Goal: Task Accomplishment & Management: Manage account settings

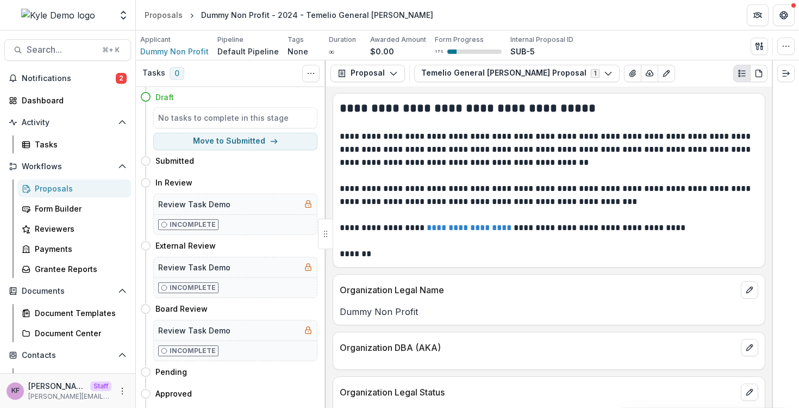
click at [124, 24] on button "Open entity switcher" at bounding box center [123, 15] width 15 height 22
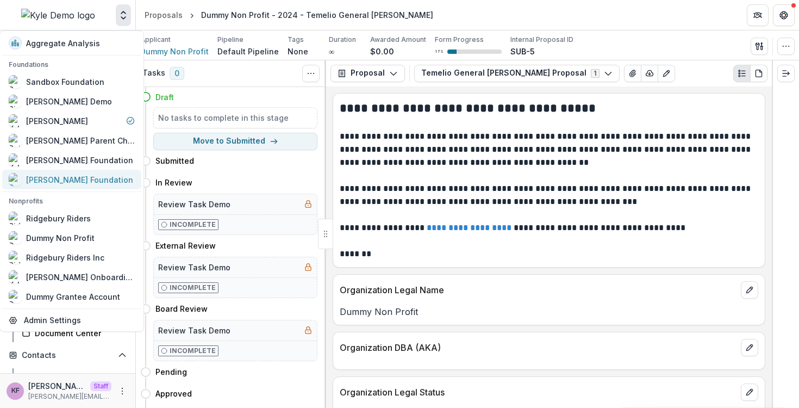
click at [102, 182] on div "[PERSON_NAME] Foundation" at bounding box center [79, 179] width 107 height 11
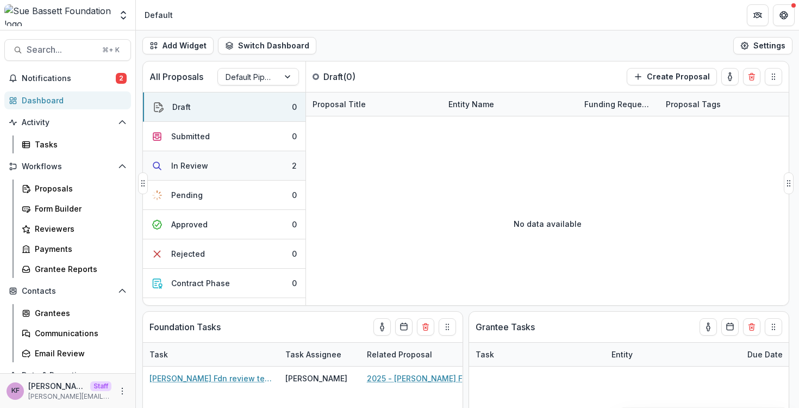
click at [221, 166] on button "In Review 2" at bounding box center [224, 165] width 162 height 29
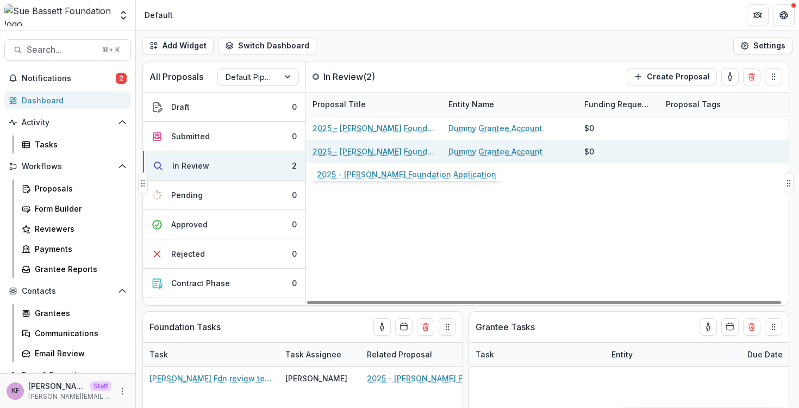
click at [360, 148] on link "2025 - Sue Bassett Foundation Application" at bounding box center [373, 151] width 123 height 11
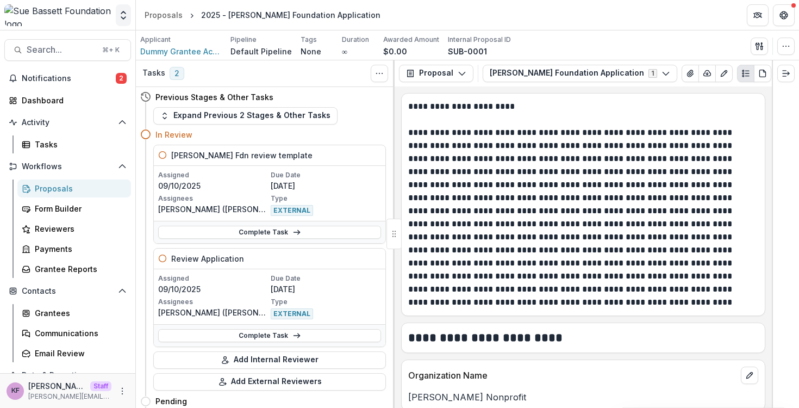
click at [122, 17] on icon "Open entity switcher" at bounding box center [123, 15] width 11 height 11
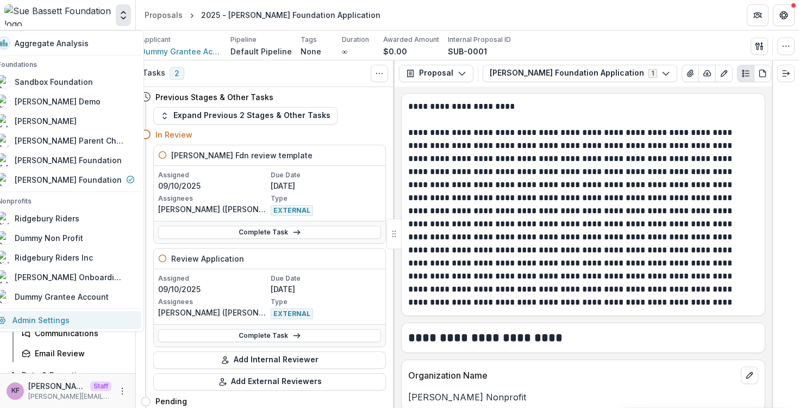
click at [81, 316] on link "Admin Settings" at bounding box center [66, 320] width 151 height 18
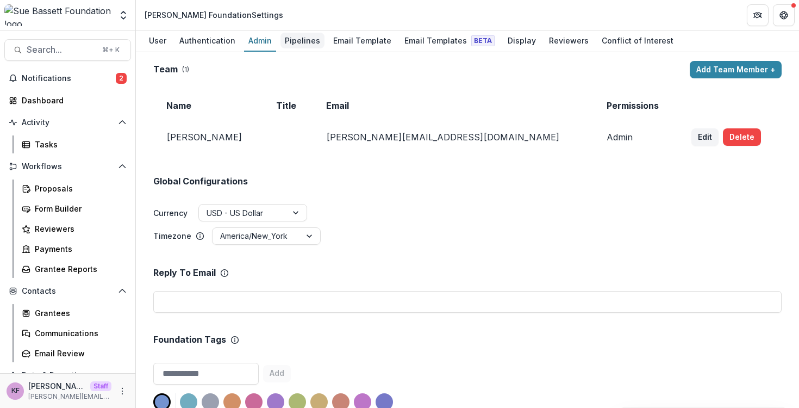
click at [291, 36] on div "Pipelines" at bounding box center [302, 41] width 44 height 16
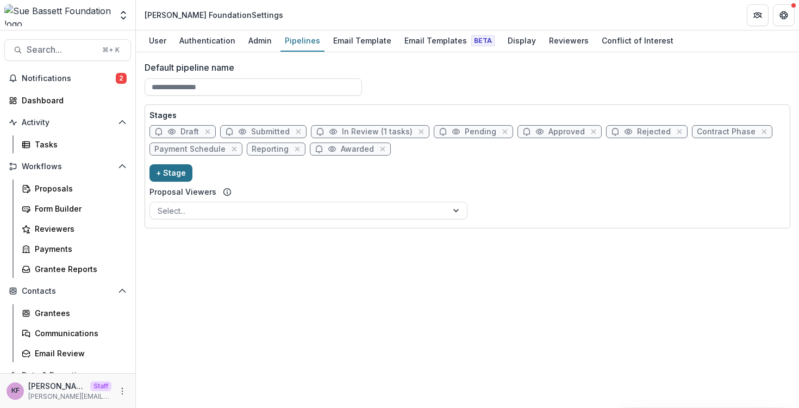
click at [184, 170] on button "+ Stage" at bounding box center [170, 172] width 43 height 17
select select "*****"
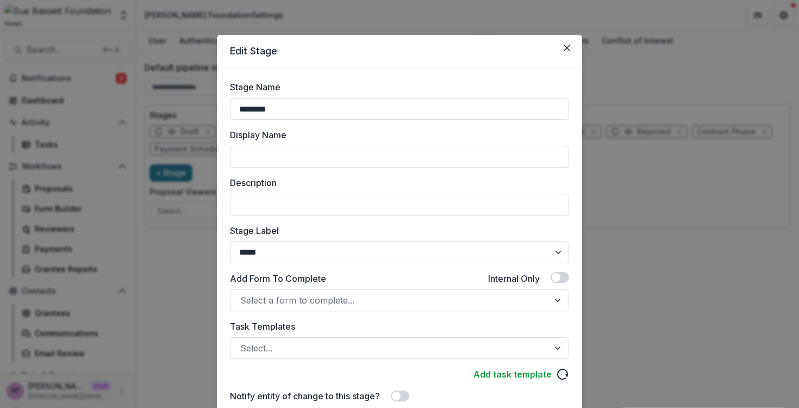
click at [321, 251] on select "******* ***** ********* ****** ******* ******** ******** ******* ********* ****…" at bounding box center [399, 252] width 339 height 22
click at [570, 49] on button "Close" at bounding box center [566, 47] width 17 height 17
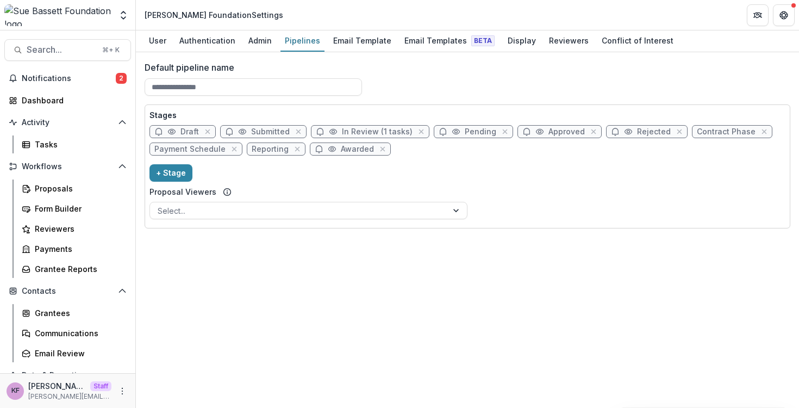
click at [363, 131] on span "In Review (1 tasks)" at bounding box center [377, 131] width 71 height 9
select select "******"
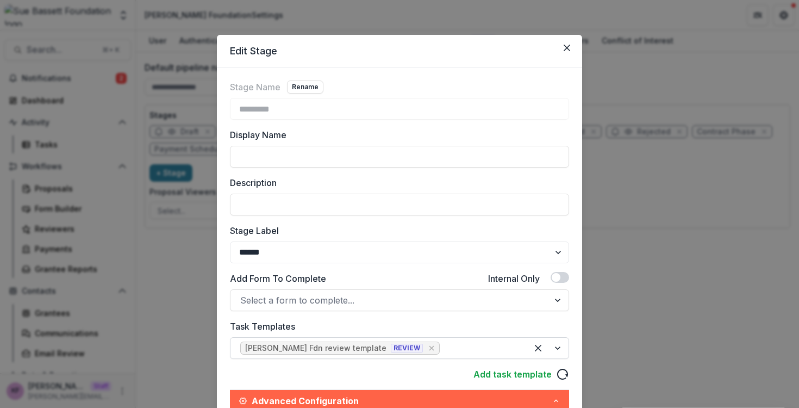
click at [365, 349] on div "Sue Bassett Fdn review template REVIEW" at bounding box center [334, 347] width 178 height 9
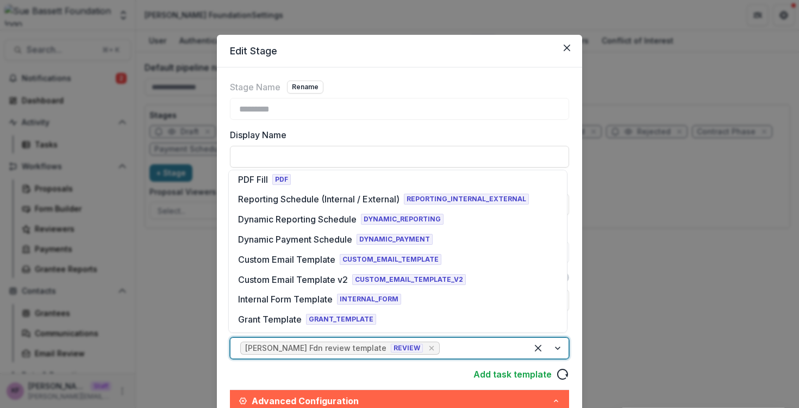
scroll to position [202, 0]
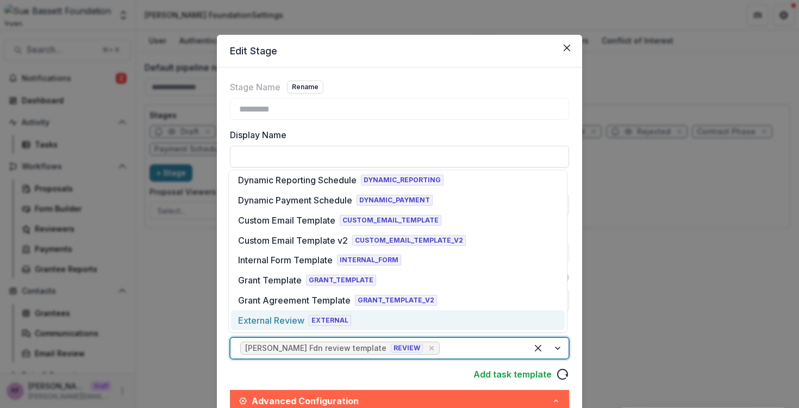
click at [367, 315] on div "External Review EXTERNAL" at bounding box center [398, 320] width 334 height 20
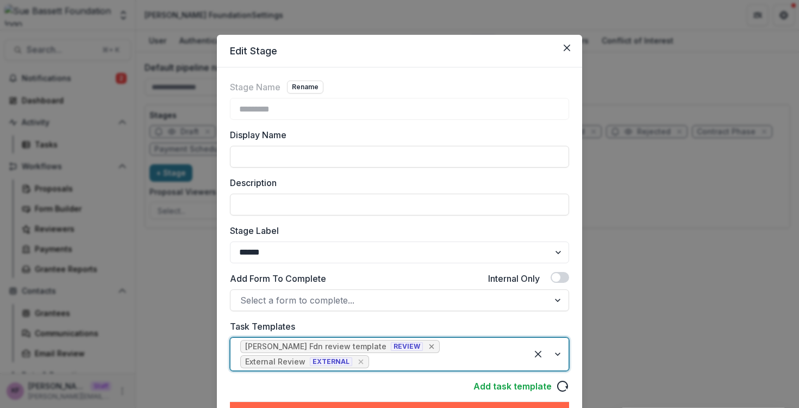
click at [427, 347] on icon "Remove [object Object]" at bounding box center [431, 346] width 9 height 9
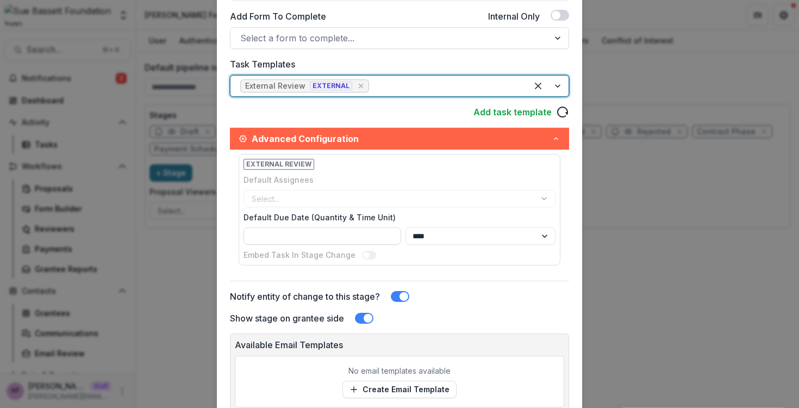
scroll to position [340, 0]
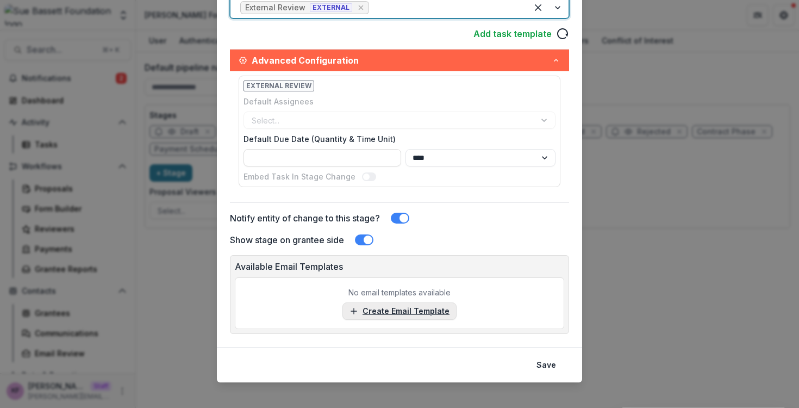
click at [401, 312] on link "Create Email Template" at bounding box center [399, 310] width 114 height 17
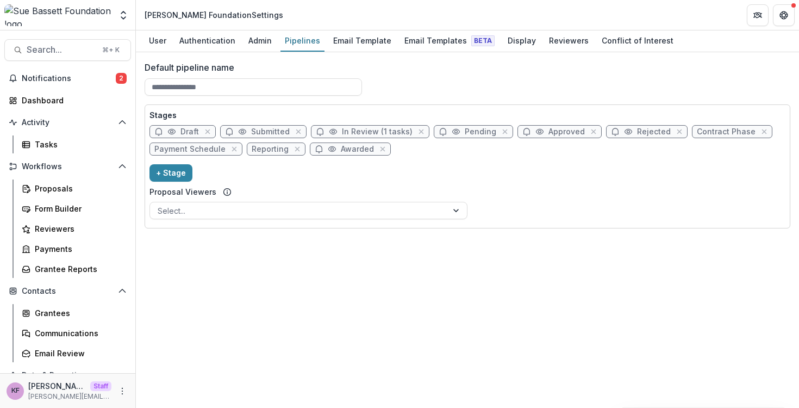
click at [362, 132] on span "In Review (1 tasks)" at bounding box center [377, 131] width 71 height 9
select select "******"
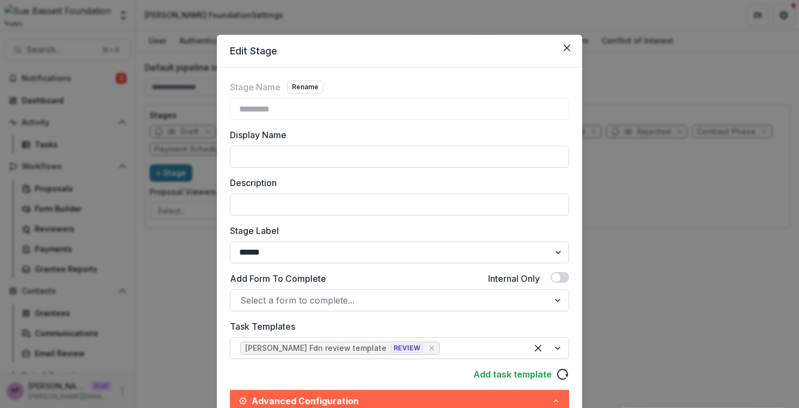
click at [362, 258] on select "******* ***** ********* ****** ******* ******** ******** ******* ********* ****…" at bounding box center [399, 252] width 339 height 22
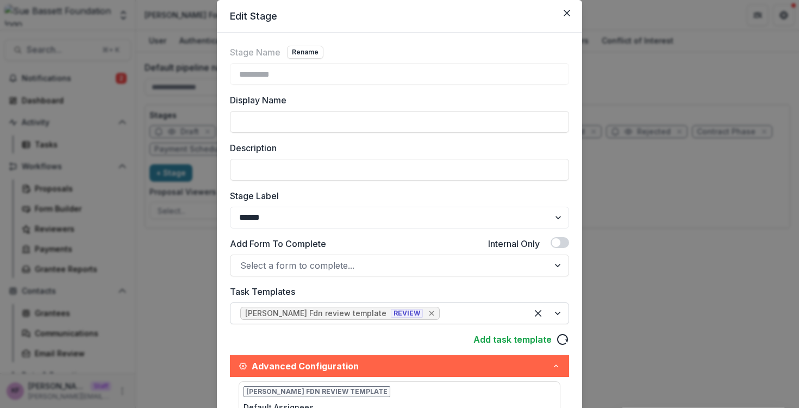
click at [427, 315] on icon "Remove [object Object]" at bounding box center [431, 313] width 9 height 9
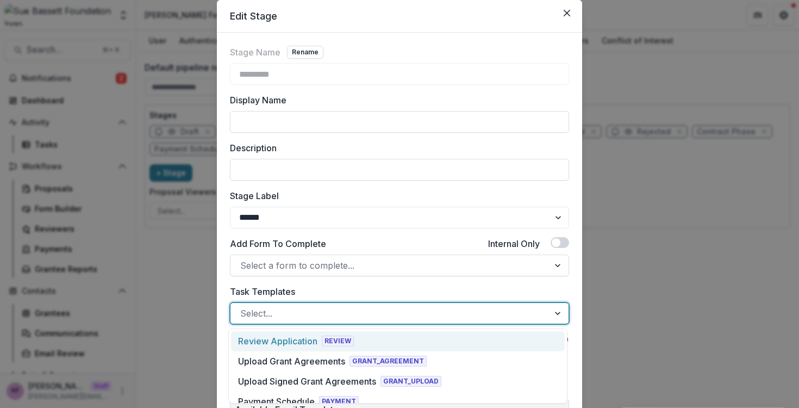
click at [407, 315] on div at bounding box center [389, 312] width 299 height 15
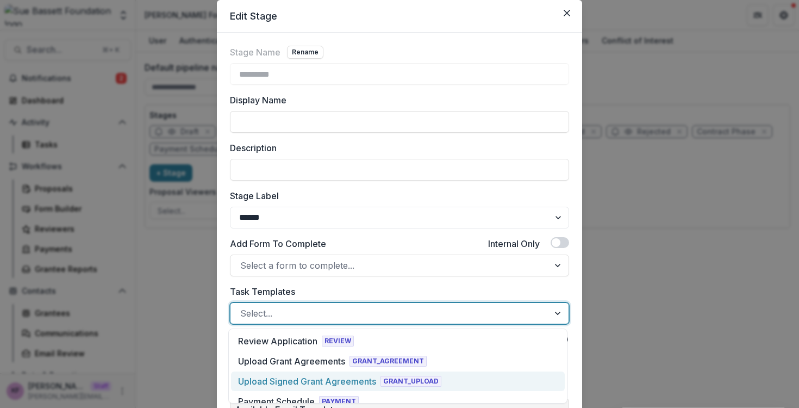
scroll to position [310, 0]
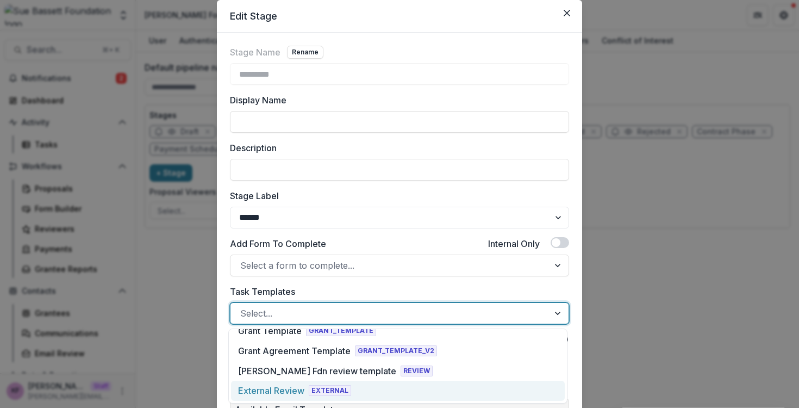
click at [376, 389] on div "External Review EXTERNAL" at bounding box center [398, 390] width 334 height 20
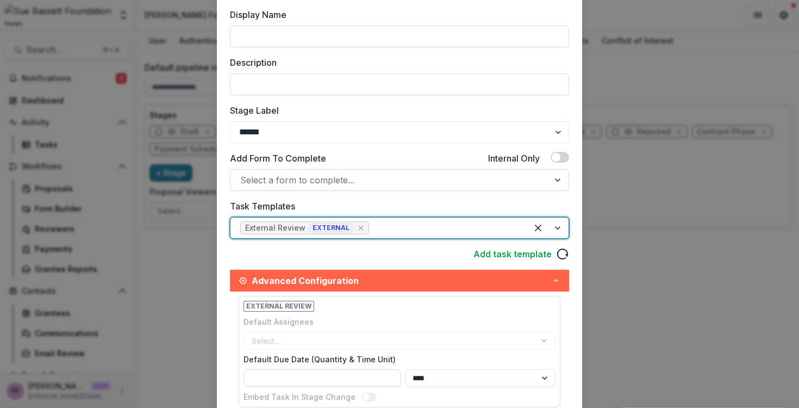
scroll to position [183, 0]
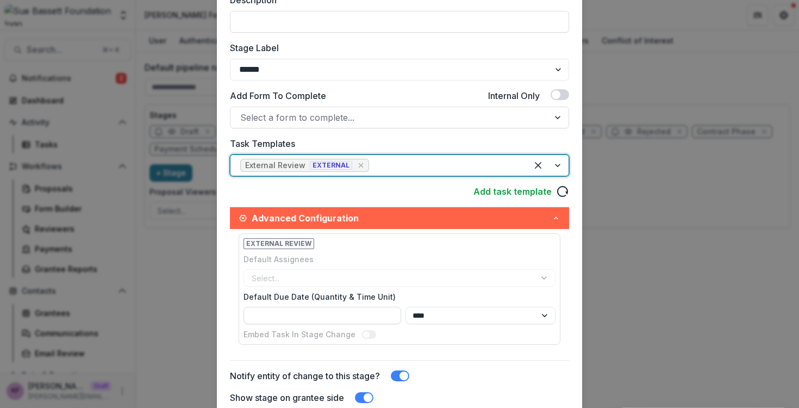
click at [343, 282] on div "Select..." at bounding box center [399, 277] width 312 height 17
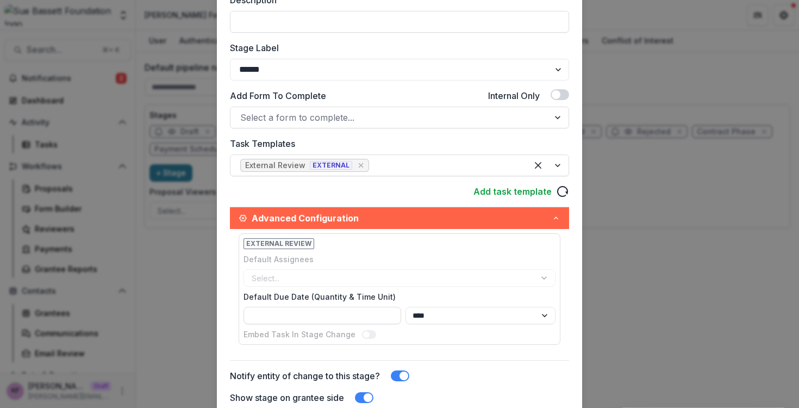
scroll to position [335, 0]
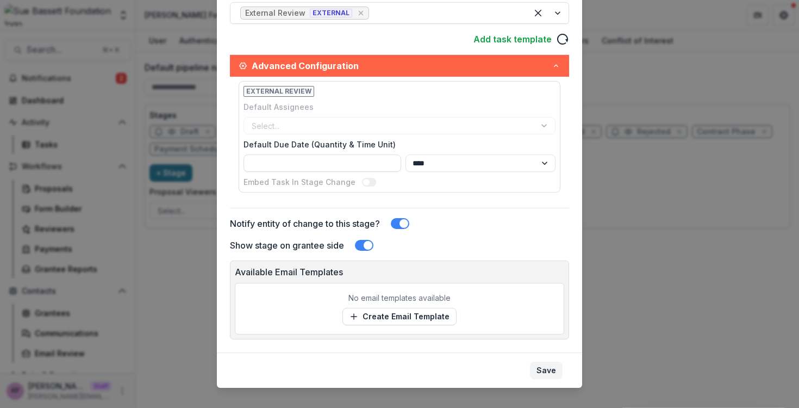
click at [530, 370] on button "Save" at bounding box center [546, 369] width 33 height 17
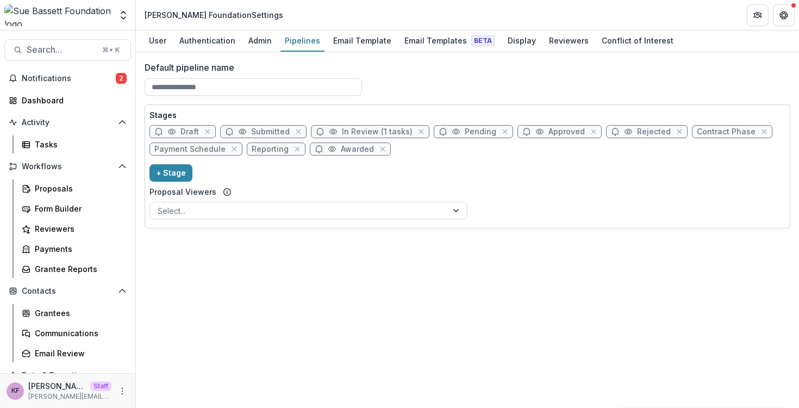
click at [378, 132] on span "In Review (1 tasks)" at bounding box center [377, 131] width 71 height 9
select select "******"
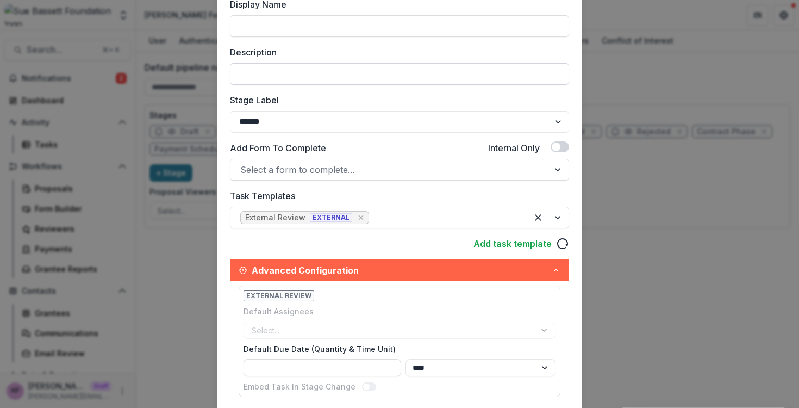
scroll to position [349, 0]
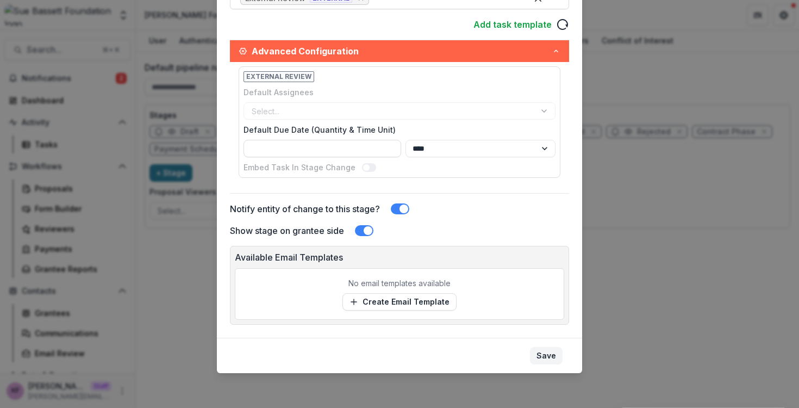
click at [539, 357] on button "Save" at bounding box center [546, 355] width 33 height 17
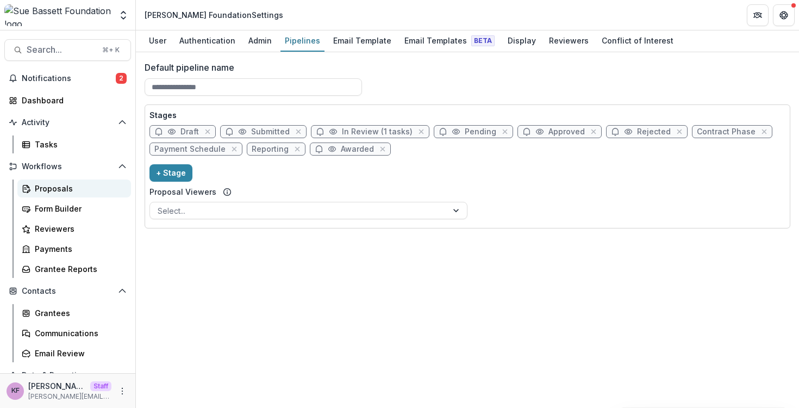
click at [76, 184] on div "Proposals" at bounding box center [78, 188] width 87 height 11
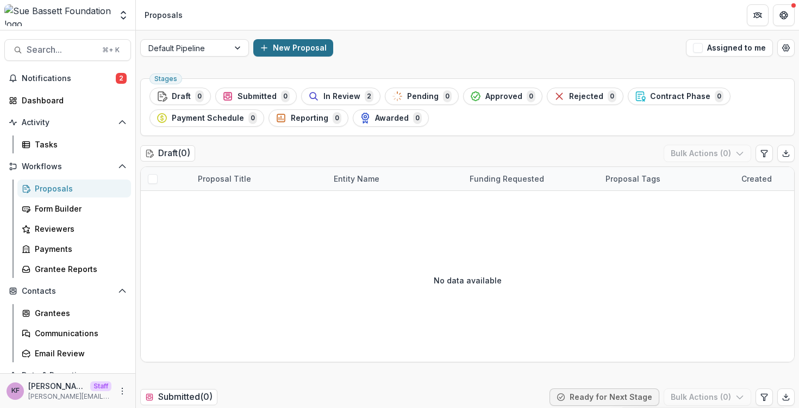
click at [267, 55] on button "New Proposal" at bounding box center [293, 47] width 80 height 17
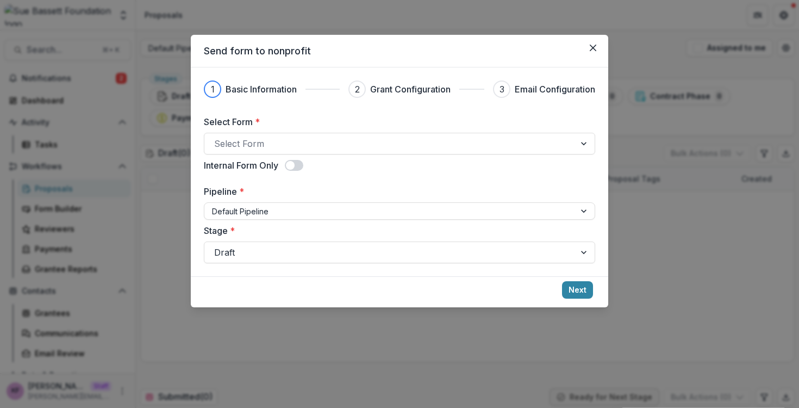
click at [293, 159] on div "Internal Form Only" at bounding box center [399, 165] width 391 height 13
click at [293, 146] on div at bounding box center [389, 143] width 351 height 15
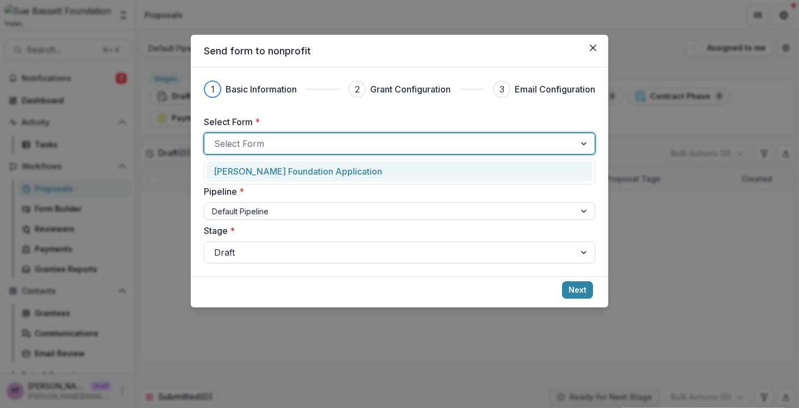
click at [293, 171] on p "Sue Bassett Foundation Application" at bounding box center [298, 171] width 168 height 13
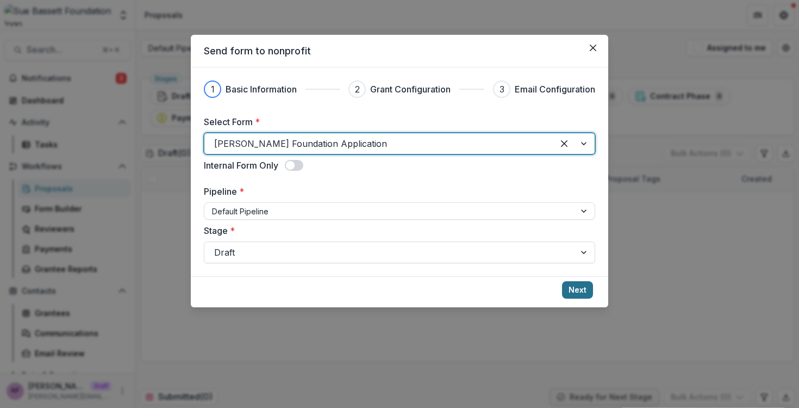
click at [577, 295] on button "Next" at bounding box center [577, 289] width 31 height 17
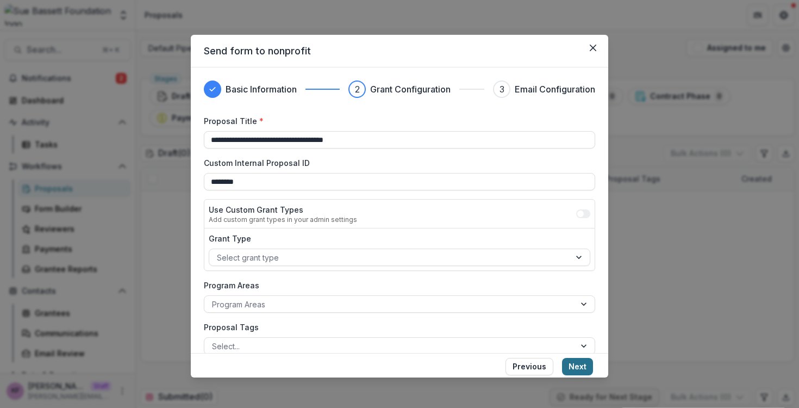
click at [582, 360] on button "Next" at bounding box center [577, 366] width 31 height 17
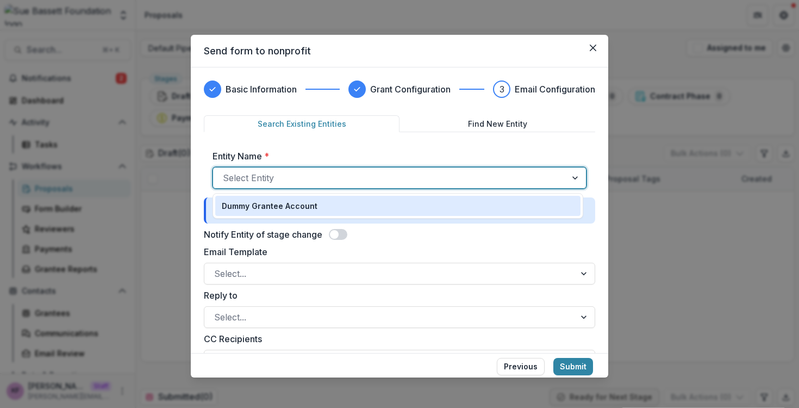
click at [458, 182] on div at bounding box center [390, 177] width 334 height 15
click at [458, 209] on div "Dummy Grantee Account" at bounding box center [398, 205] width 352 height 11
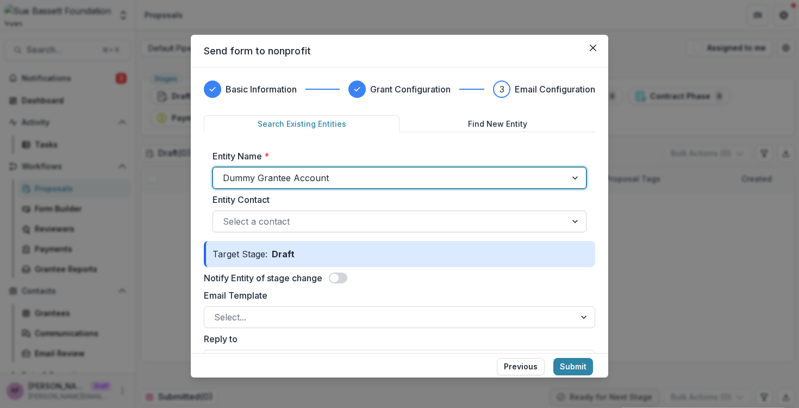
click at [485, 217] on div at bounding box center [390, 221] width 334 height 15
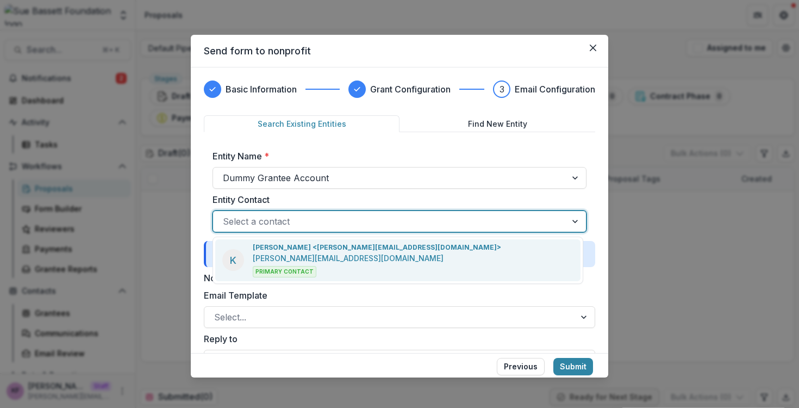
click at [489, 266] on div "K Kyle Ford <kyle@trytemelio.com> kyle@trytemelio.com Primary Contact" at bounding box center [397, 260] width 365 height 42
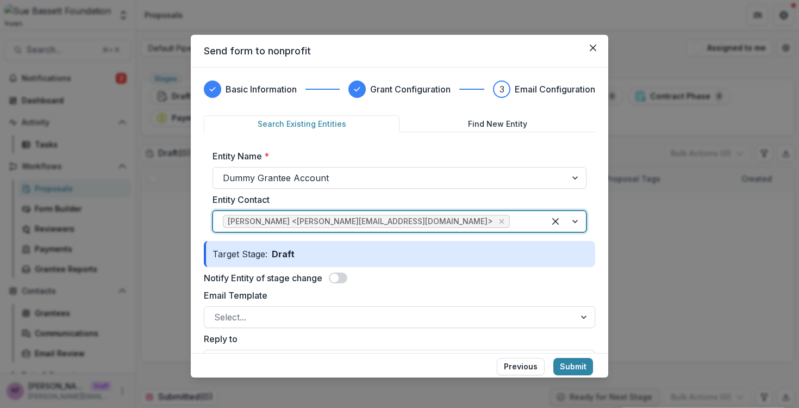
scroll to position [160, 0]
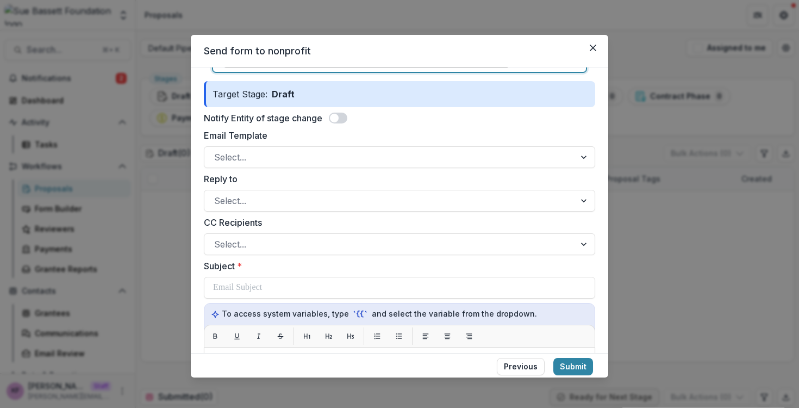
click at [345, 123] on div "Notify Entity of stage change" at bounding box center [399, 117] width 391 height 13
click at [342, 115] on span at bounding box center [338, 117] width 18 height 11
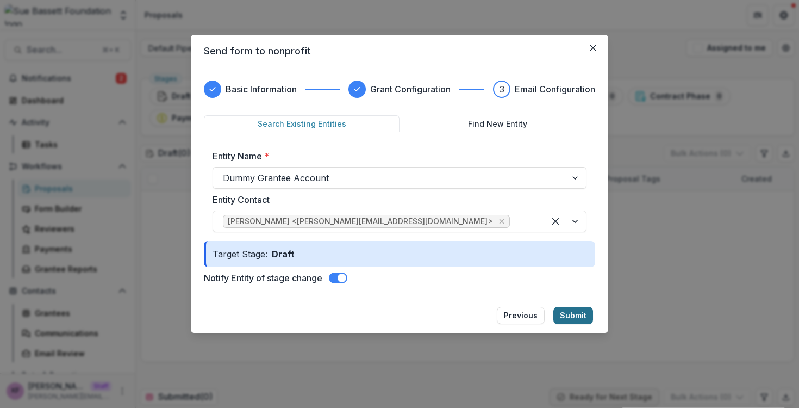
click at [575, 309] on button "Submit" at bounding box center [573, 315] width 40 height 17
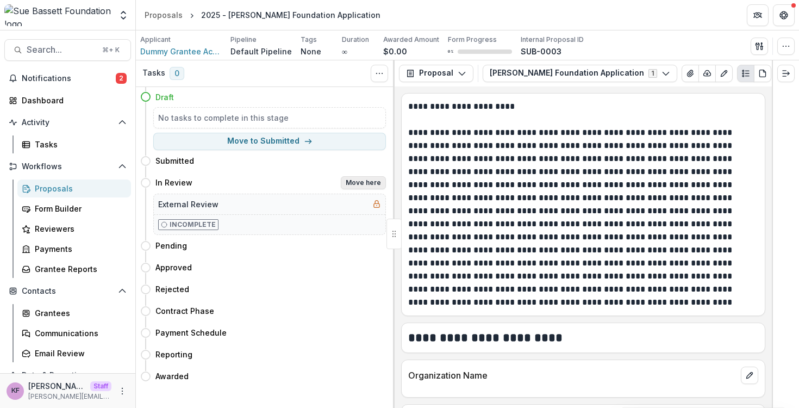
click at [368, 183] on button "Move here" at bounding box center [363, 182] width 45 height 13
select select "*********"
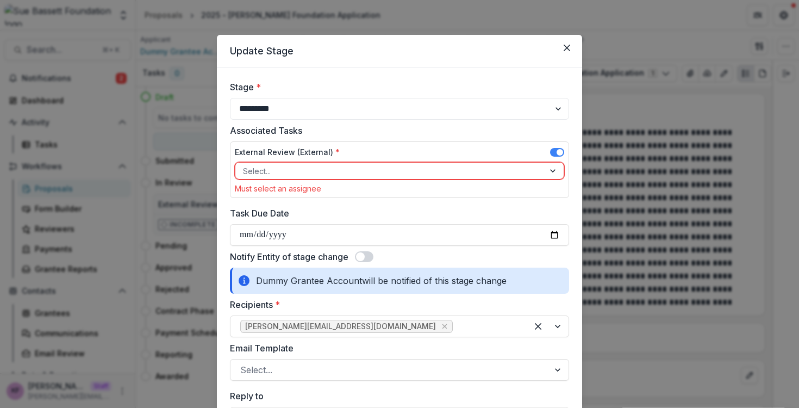
click at [347, 167] on div at bounding box center [389, 171] width 293 height 14
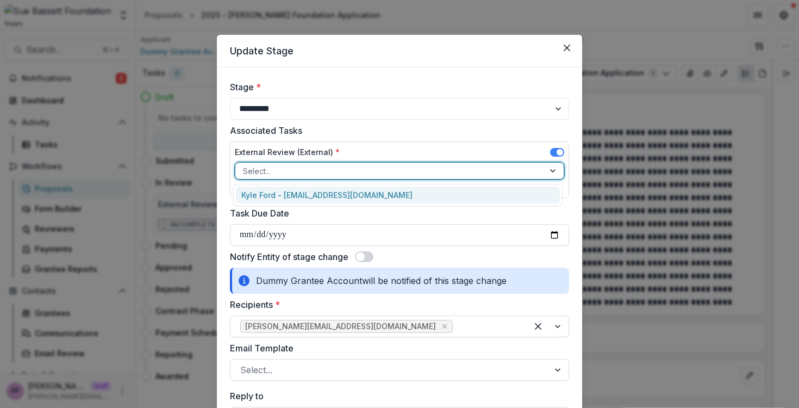
click at [344, 192] on div "Kyle Ford - kyle@trytemelio.com" at bounding box center [398, 194] width 324 height 17
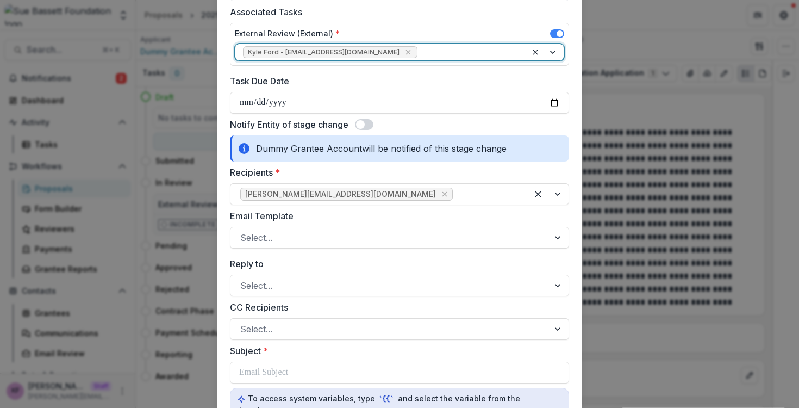
scroll to position [117, 0]
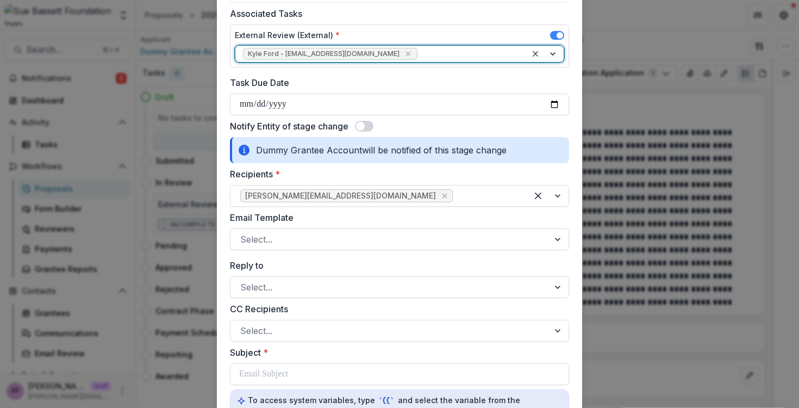
click at [367, 128] on span at bounding box center [364, 126] width 18 height 11
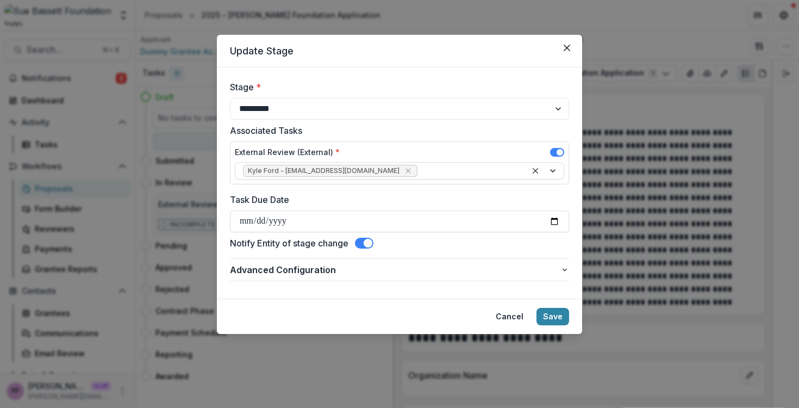
scroll to position [0, 0]
click at [558, 312] on button "Save" at bounding box center [552, 316] width 33 height 17
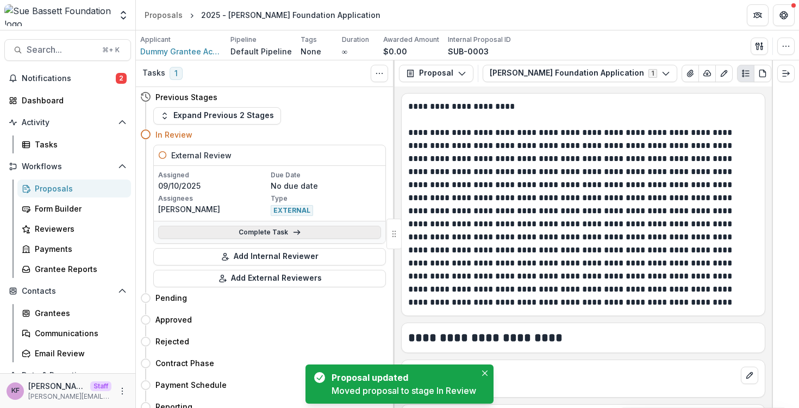
click at [282, 229] on link "Complete Task" at bounding box center [269, 232] width 223 height 13
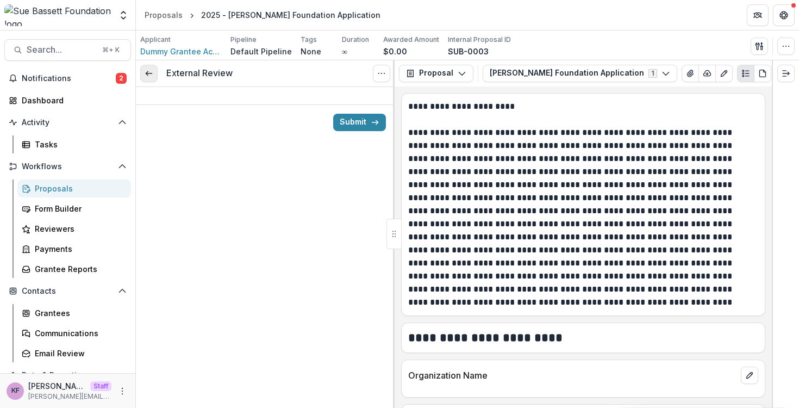
click at [152, 74] on icon at bounding box center [149, 73] width 9 height 9
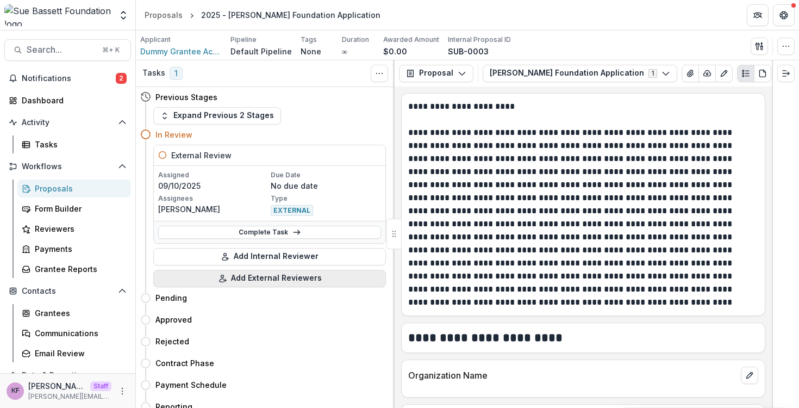
click at [273, 277] on button "Add External Reviewers" at bounding box center [269, 278] width 233 height 17
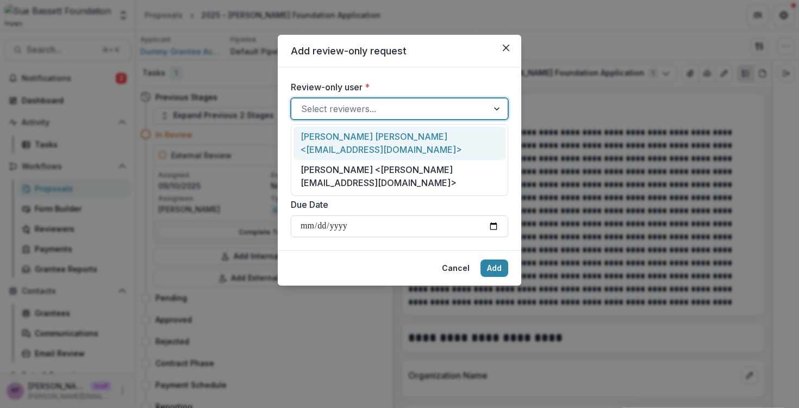
click at [355, 114] on div at bounding box center [389, 108] width 177 height 15
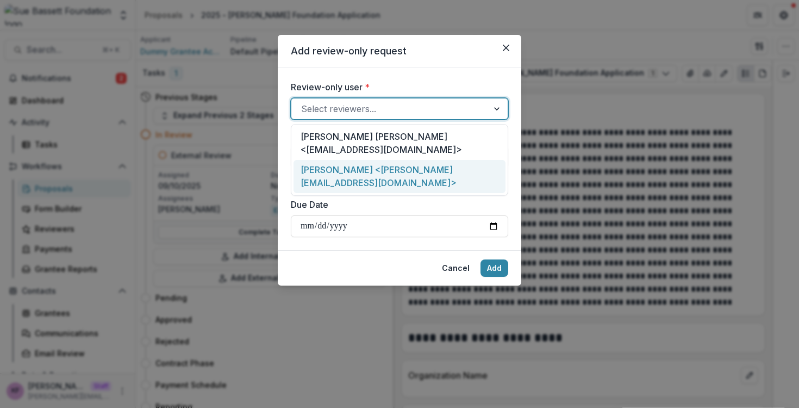
click at [361, 160] on div "Kyle Ford <kyle+reviewer@trytemelio.com>" at bounding box center [399, 176] width 212 height 33
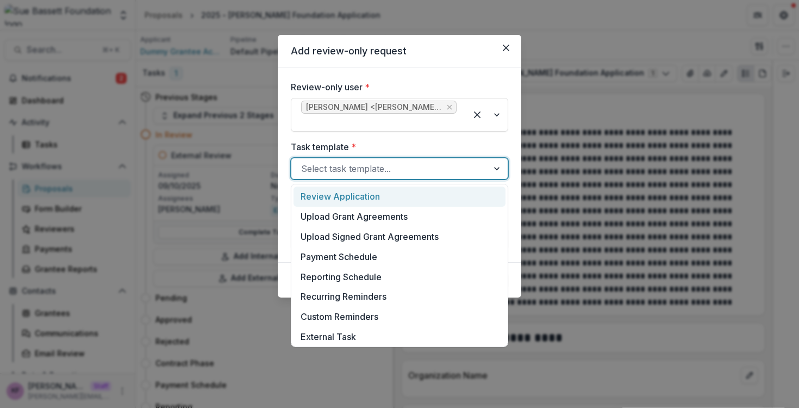
click at [359, 164] on div at bounding box center [389, 168] width 177 height 15
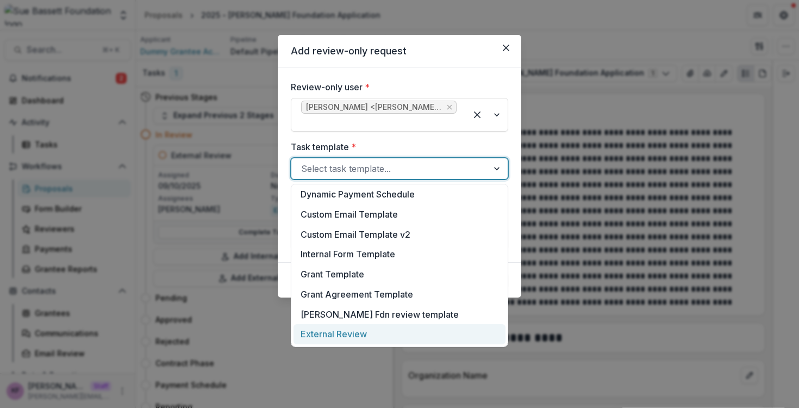
click at [361, 333] on div "External Review" at bounding box center [399, 334] width 212 height 20
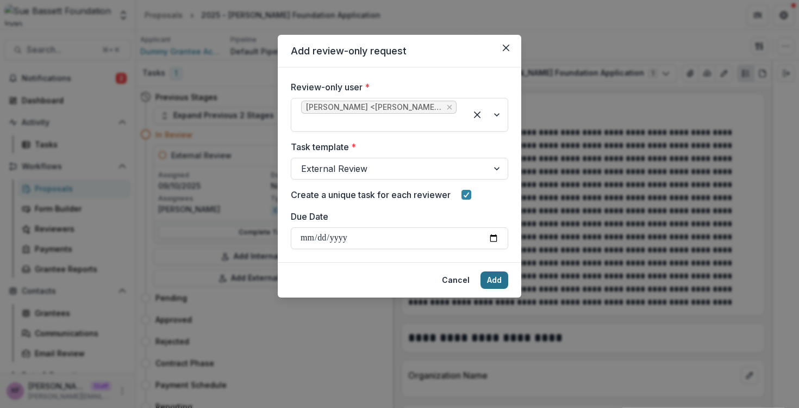
click at [490, 282] on button "Add" at bounding box center [494, 279] width 28 height 17
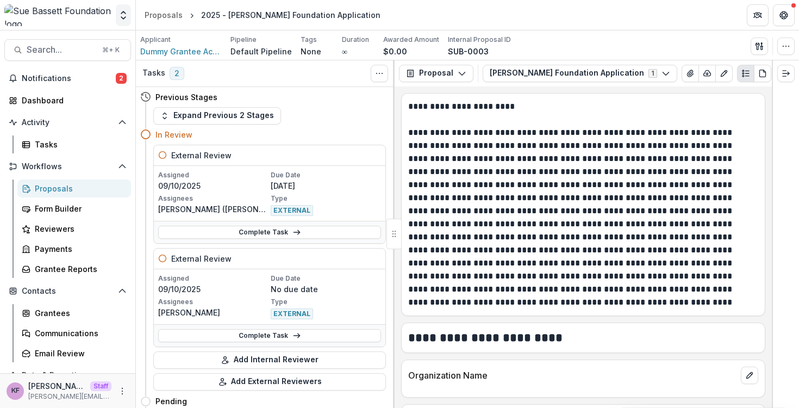
click at [125, 21] on button "Open entity switcher" at bounding box center [123, 15] width 15 height 22
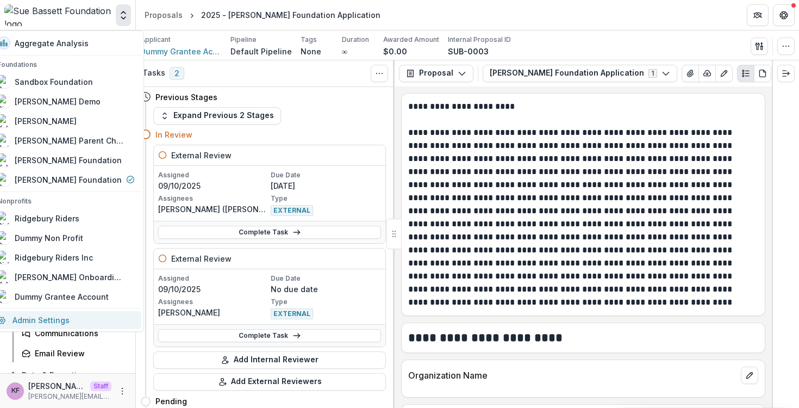
click at [78, 320] on link "Admin Settings" at bounding box center [66, 320] width 151 height 18
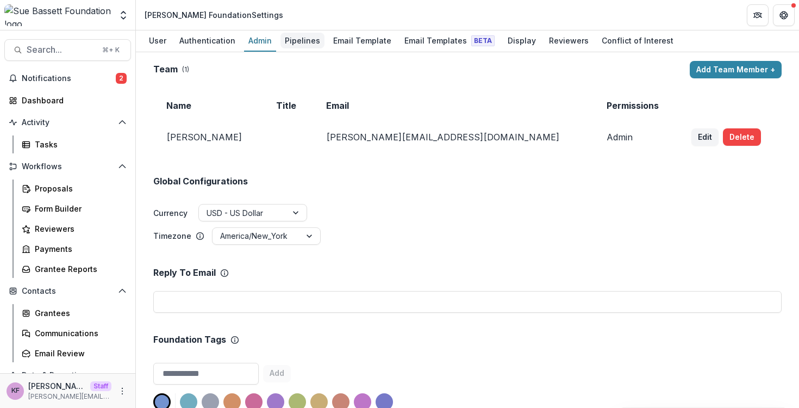
click at [312, 41] on div "Pipelines" at bounding box center [302, 41] width 44 height 16
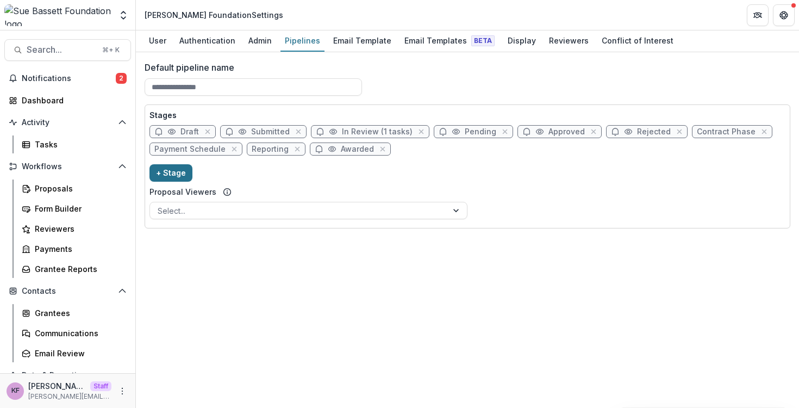
click at [175, 174] on button "+ Stage" at bounding box center [170, 172] width 43 height 17
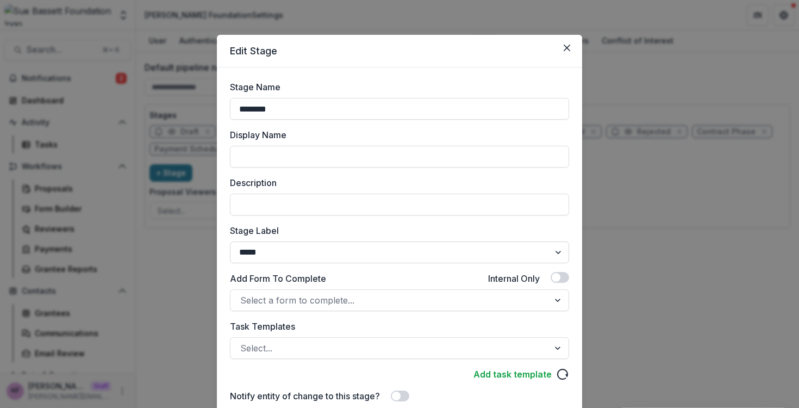
click at [310, 259] on select "******* ***** ********* ****** ******* ******** ******** ******* ********* ****…" at bounding box center [399, 252] width 339 height 22
select select "******"
click at [230, 241] on select "******* ***** ********* ****** ******* ******** ******** ******* ********* ****…" at bounding box center [399, 252] width 339 height 22
click at [304, 293] on div at bounding box center [389, 299] width 299 height 15
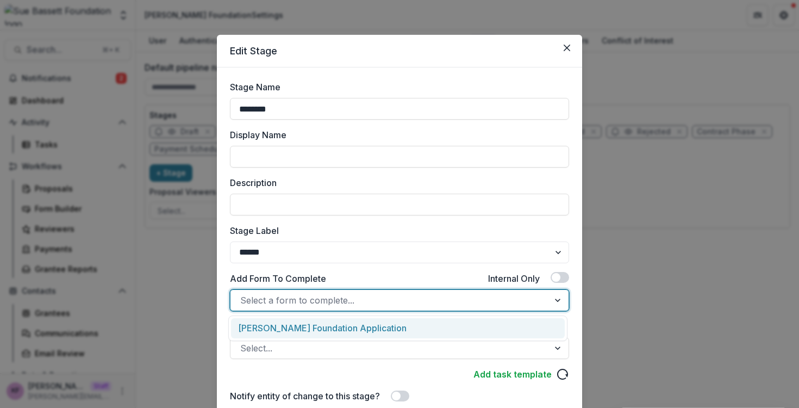
click at [317, 283] on label "Add Form To Complete" at bounding box center [278, 278] width 96 height 13
click at [243, 293] on input "Add Form To Complete" at bounding box center [241, 299] width 3 height 13
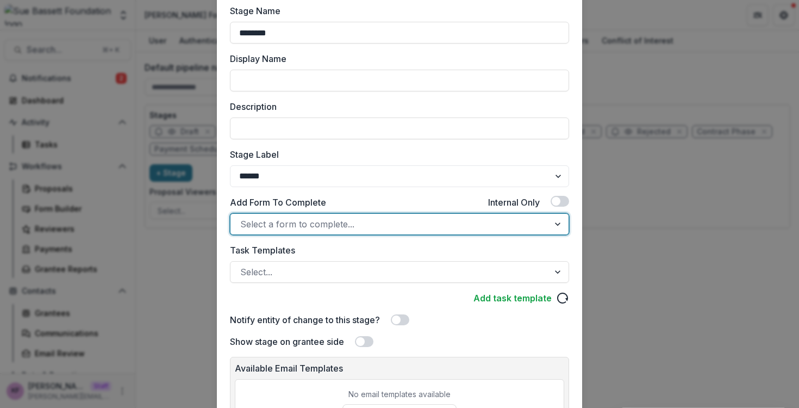
scroll to position [184, 0]
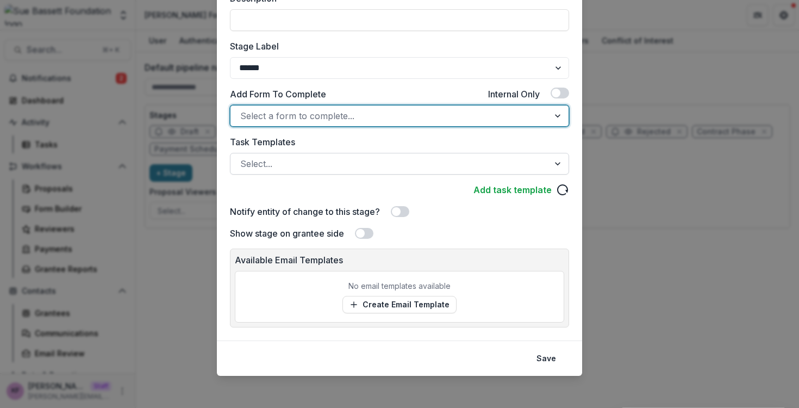
click at [325, 167] on div at bounding box center [389, 163] width 299 height 15
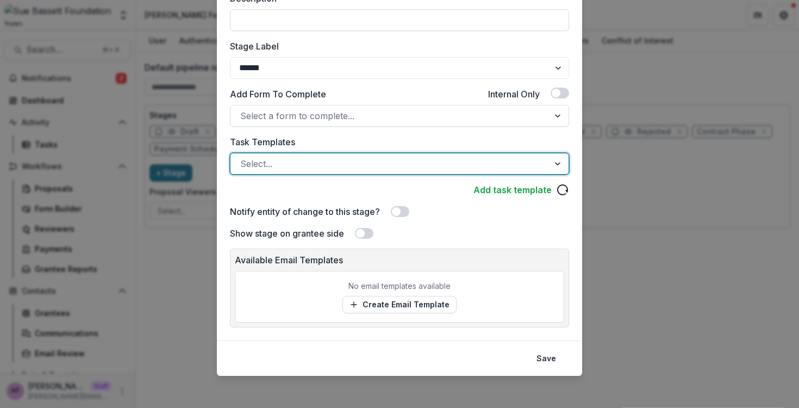
click at [178, 121] on div "Edit Stage Stage Name ******** Display Name Description Stage Label ******* ***…" at bounding box center [399, 204] width 799 height 408
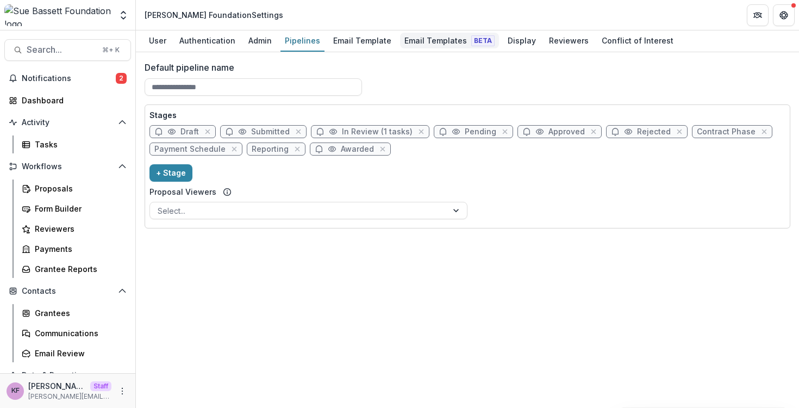
click at [423, 36] on div "Email Templates Beta" at bounding box center [449, 41] width 99 height 16
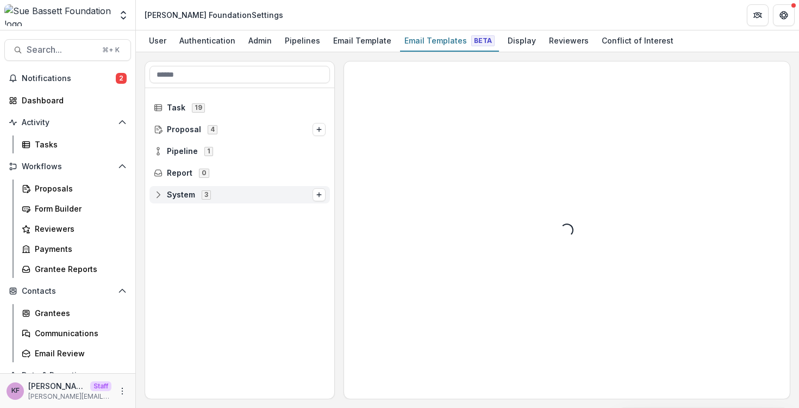
click at [254, 198] on span "System 3" at bounding box center [233, 194] width 159 height 9
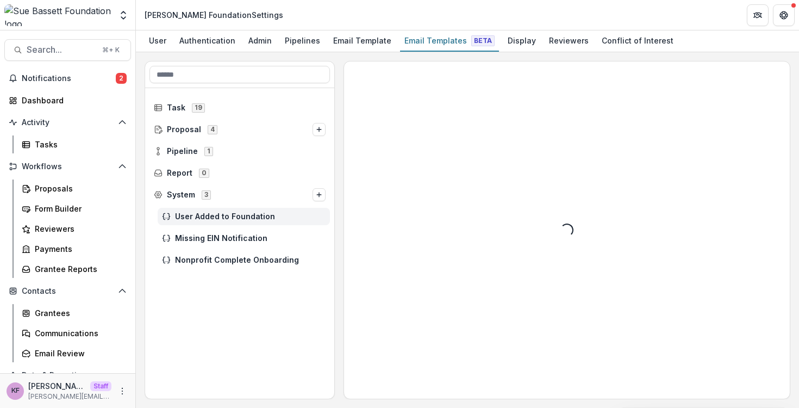
click at [250, 211] on div "User Added to Foundation" at bounding box center [244, 216] width 172 height 17
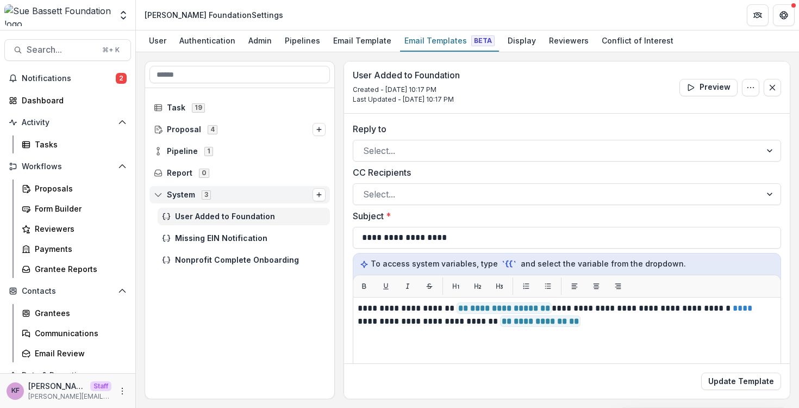
click at [246, 196] on span "System 3" at bounding box center [233, 194] width 159 height 9
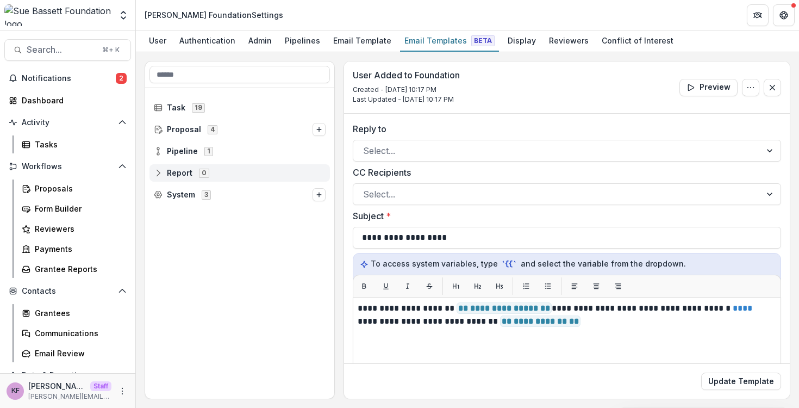
click at [246, 179] on div "Report 0" at bounding box center [239, 172] width 180 height 17
click at [247, 160] on div "Pipeline 1" at bounding box center [239, 151] width 189 height 22
click at [247, 150] on span "Pipeline 1" at bounding box center [240, 150] width 172 height 9
click at [251, 179] on div "Default Pipeline 10" at bounding box center [244, 172] width 172 height 17
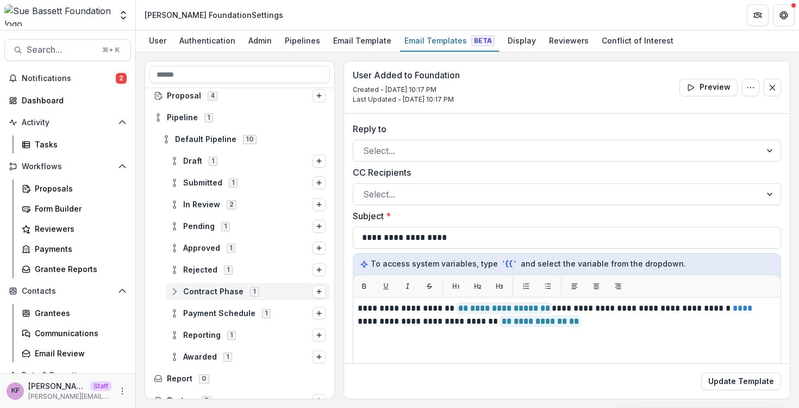
scroll to position [46, 0]
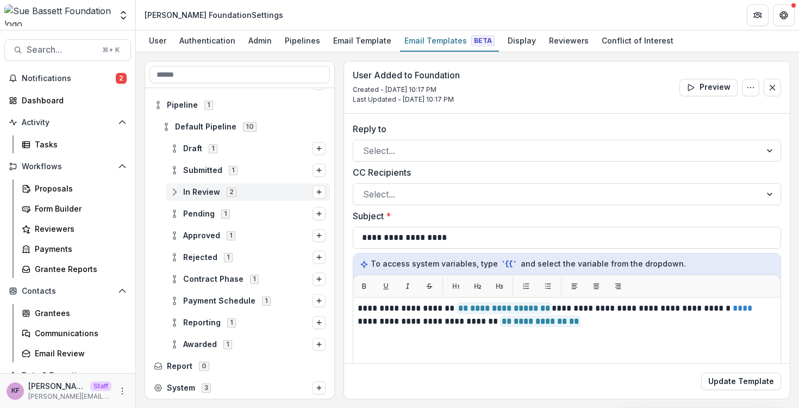
click at [246, 184] on div "In Review 2" at bounding box center [248, 191] width 164 height 17
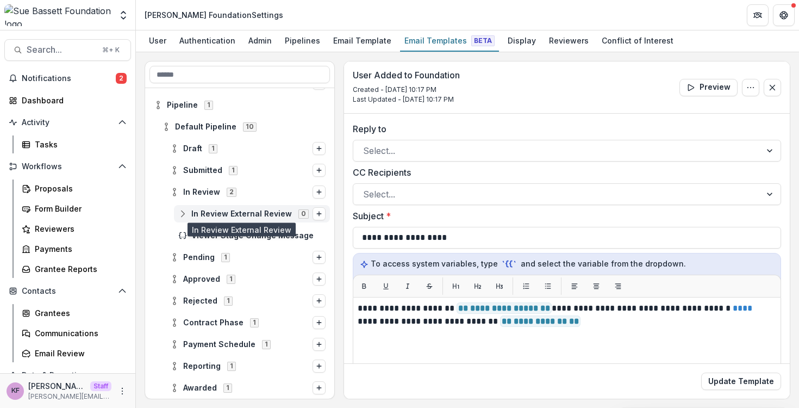
click at [255, 215] on span "In Review External Review" at bounding box center [241, 213] width 101 height 9
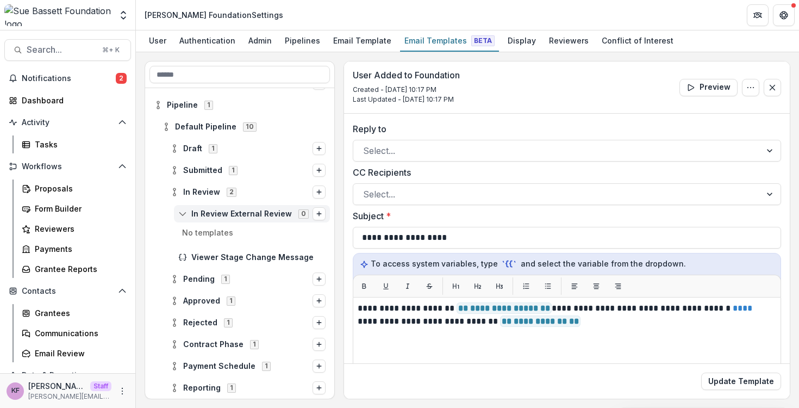
click at [306, 215] on span "In Review External Review 0" at bounding box center [245, 213] width 134 height 9
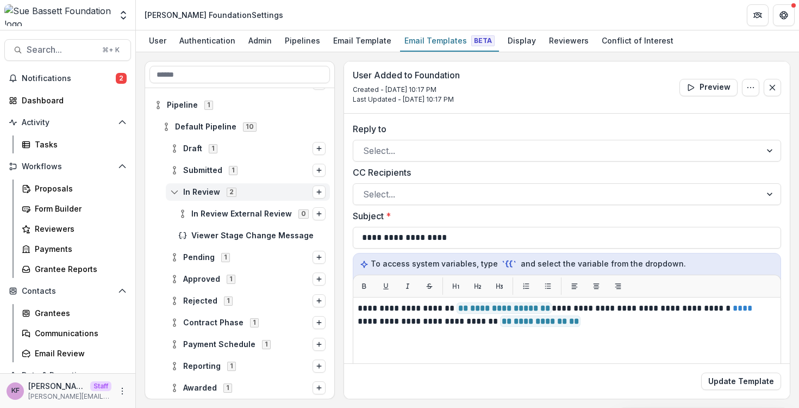
click at [286, 192] on span "In Review 2" at bounding box center [241, 191] width 142 height 9
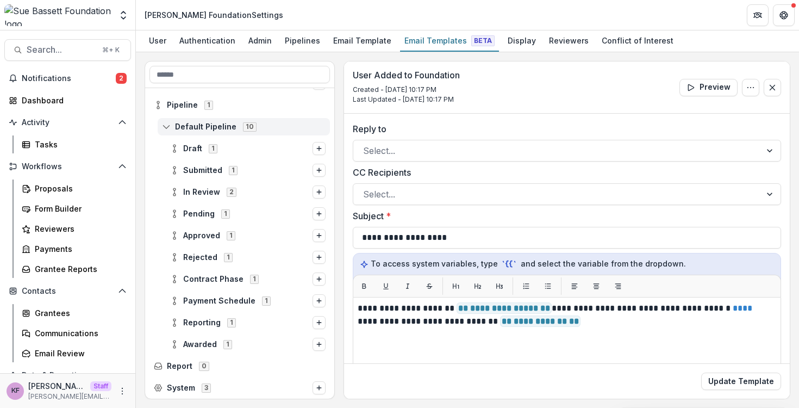
click at [246, 129] on span "10" at bounding box center [250, 126] width 14 height 9
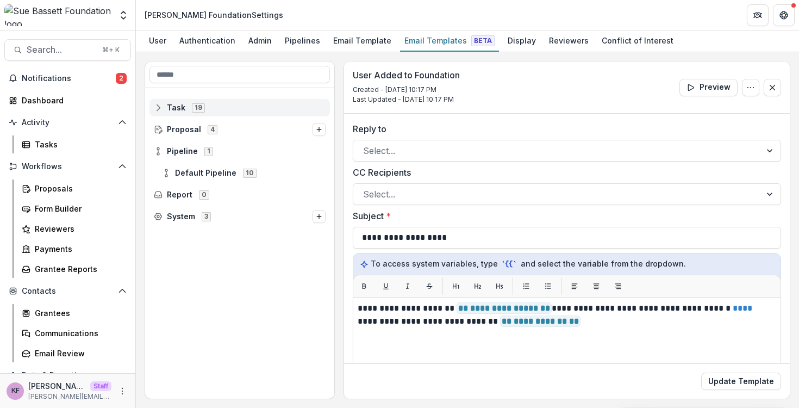
click at [240, 107] on span "Task 19" at bounding box center [240, 107] width 172 height 9
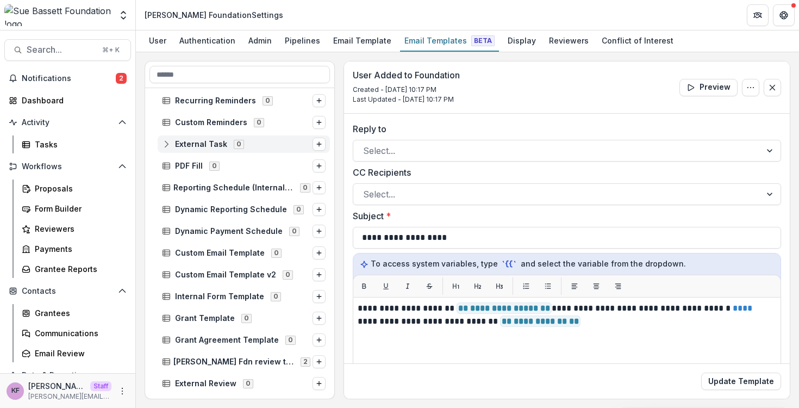
scroll to position [189, 0]
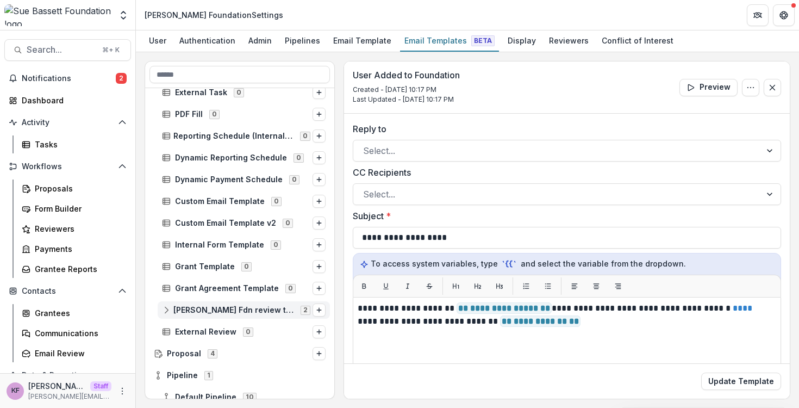
click at [265, 314] on div "Sue Bassett Fdn review template 2" at bounding box center [244, 309] width 172 height 17
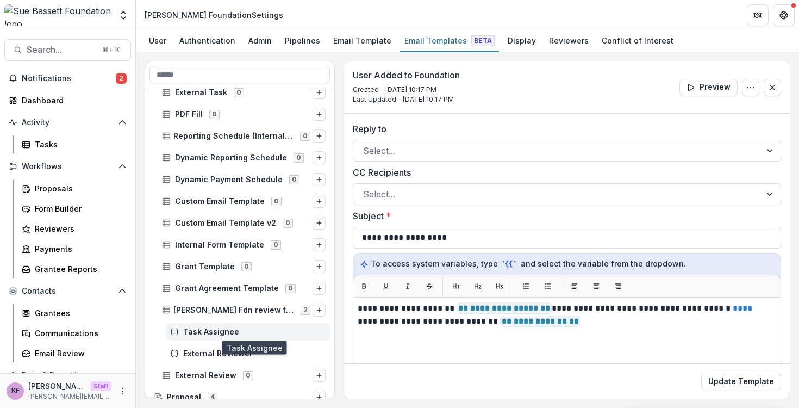
click at [242, 333] on span "Task Assignee" at bounding box center [254, 331] width 142 height 9
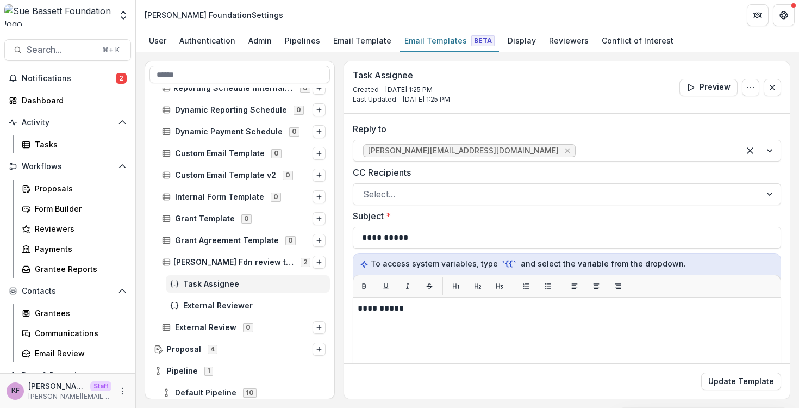
scroll to position [241, 0]
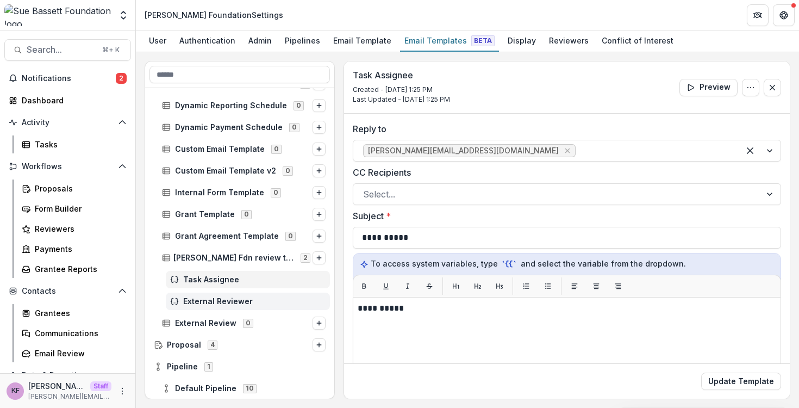
click at [220, 293] on div "External Reviewer" at bounding box center [248, 300] width 164 height 17
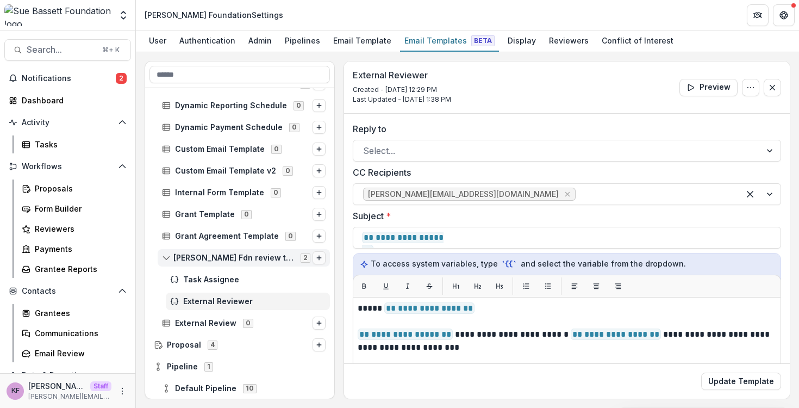
click at [316, 255] on icon "Options" at bounding box center [319, 257] width 7 height 7
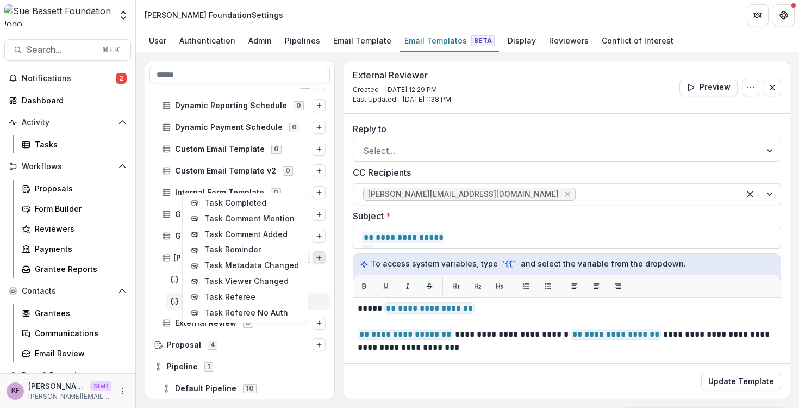
click at [342, 261] on div "**********" at bounding box center [468, 230] width 646 height 338
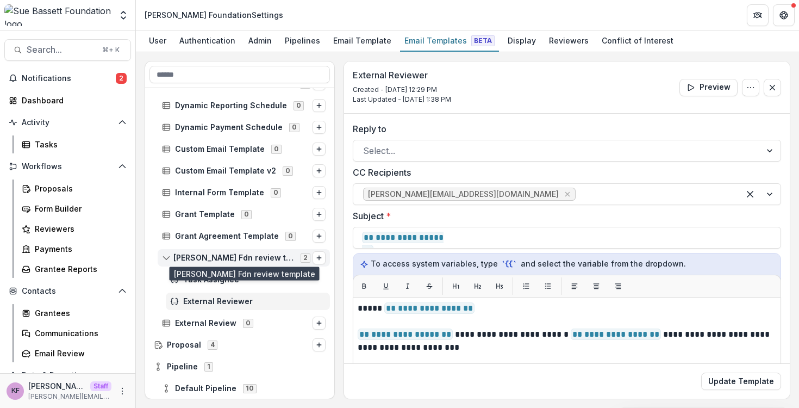
click at [268, 254] on span "Sue Bassett Fdn review template" at bounding box center [233, 257] width 121 height 9
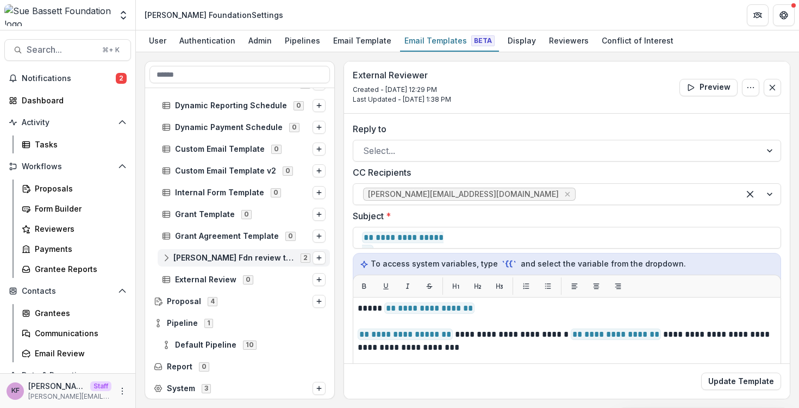
click at [268, 254] on span "Sue Bassett Fdn review template" at bounding box center [233, 257] width 121 height 9
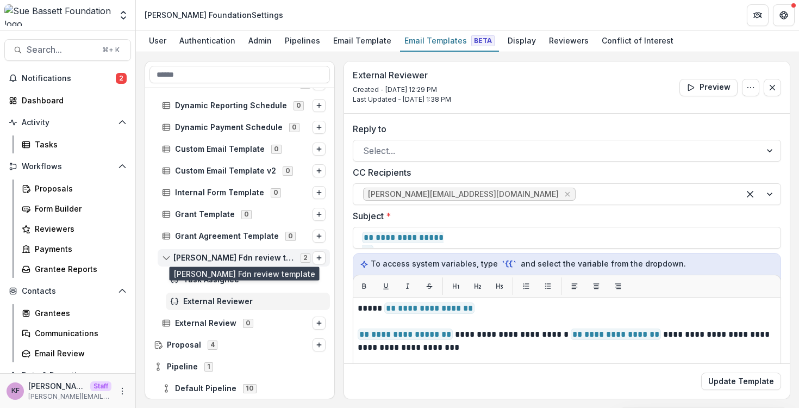
click at [271, 261] on span "Sue Bassett Fdn review template" at bounding box center [233, 257] width 121 height 9
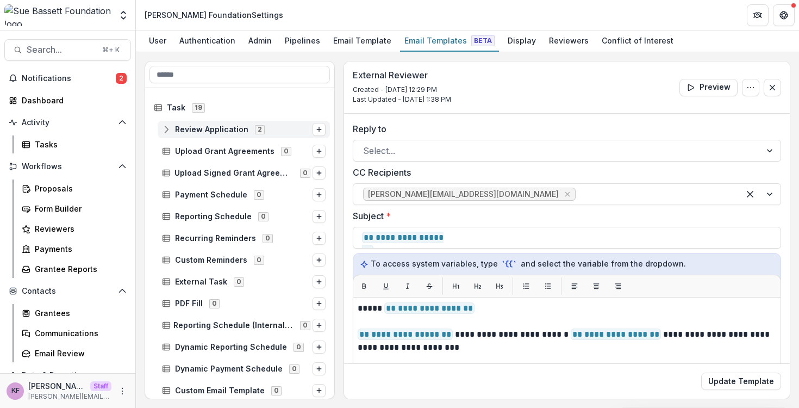
click at [270, 130] on span "Review Application 2" at bounding box center [237, 128] width 151 height 9
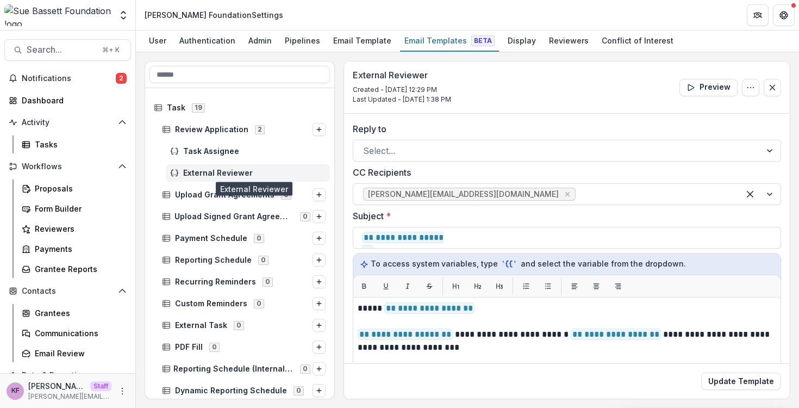
click at [265, 169] on span "External Reviewer" at bounding box center [254, 172] width 142 height 9
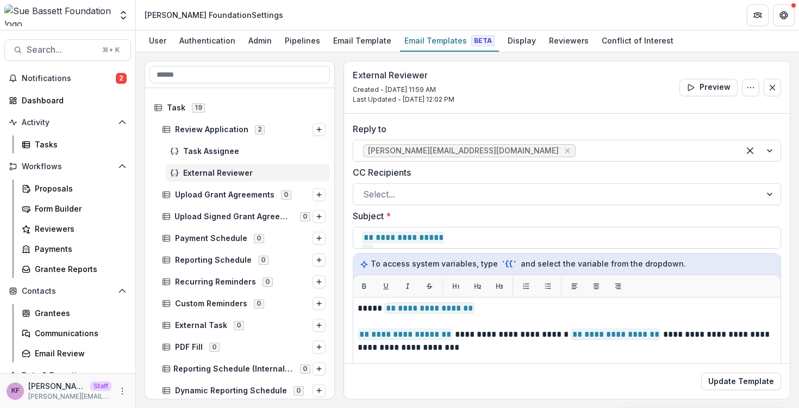
click at [314, 52] on div "User Authentication Admin Pipelines Email Template Email Templates Beta Display…" at bounding box center [467, 41] width 663 height 22
click at [310, 42] on div "Pipelines" at bounding box center [302, 41] width 44 height 16
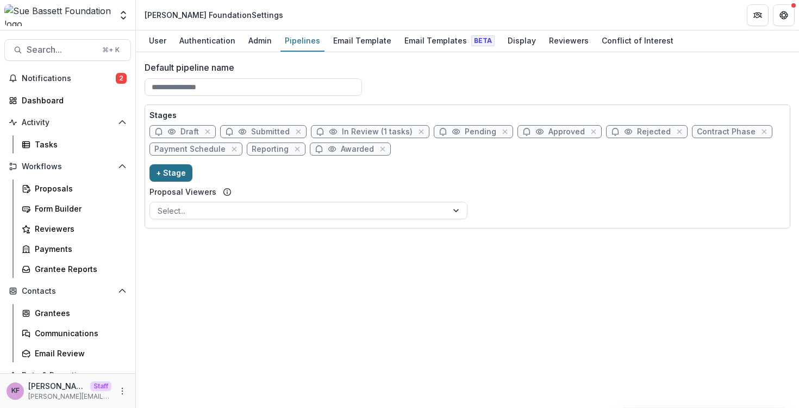
click at [179, 172] on button "+ Stage" at bounding box center [170, 172] width 43 height 17
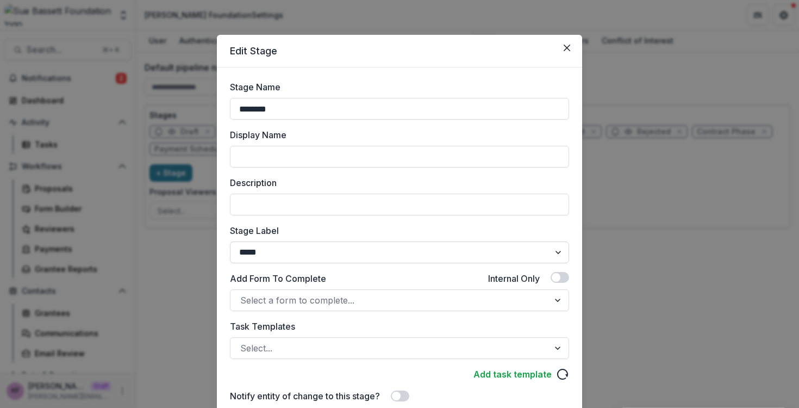
click at [333, 247] on select "******* ***** ********* ****** ******* ******** ******** ******* ********* ****…" at bounding box center [399, 252] width 339 height 22
select select "******"
click at [230, 241] on select "******* ***** ********* ****** ******* ******** ******** ******* ********* ****…" at bounding box center [399, 252] width 339 height 22
click at [311, 333] on div "Task Templates Select..." at bounding box center [399, 339] width 339 height 39
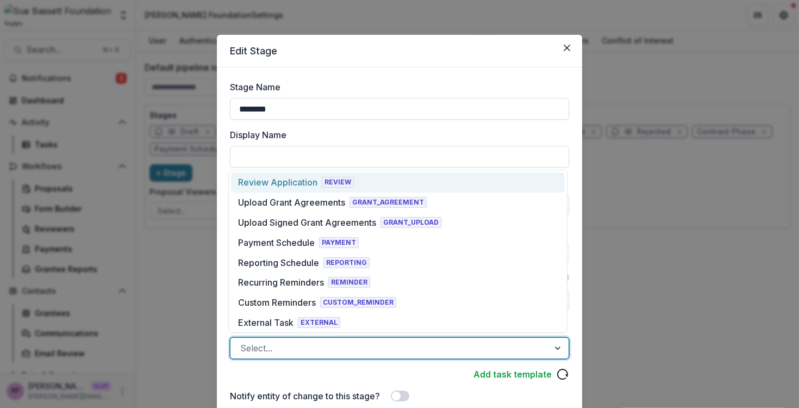
click at [309, 341] on div at bounding box center [389, 347] width 299 height 15
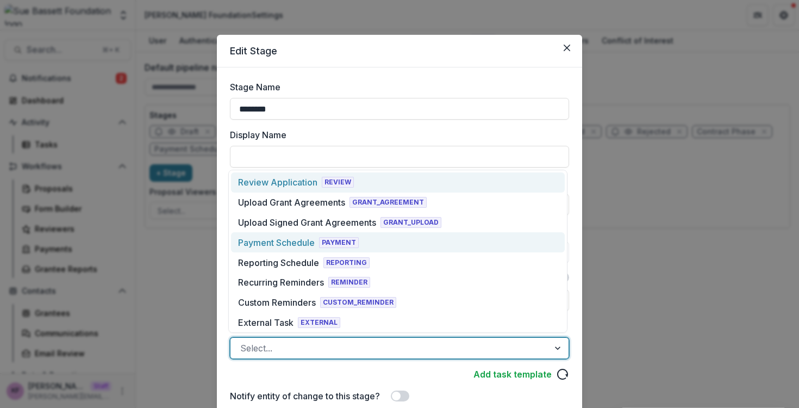
scroll to position [6, 0]
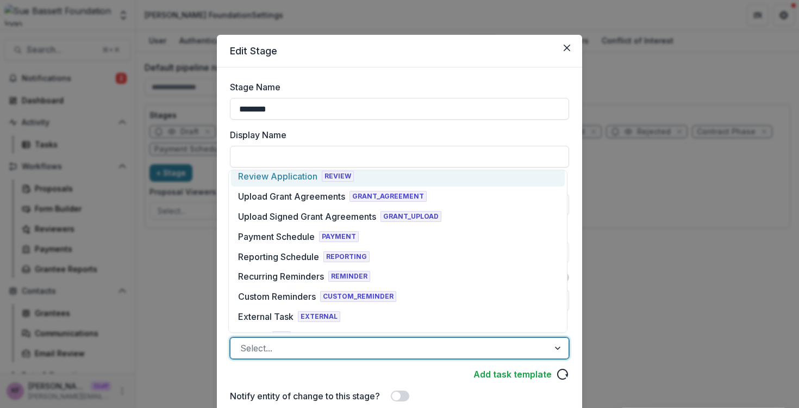
click at [317, 178] on div "Review Application REVIEW" at bounding box center [296, 176] width 116 height 13
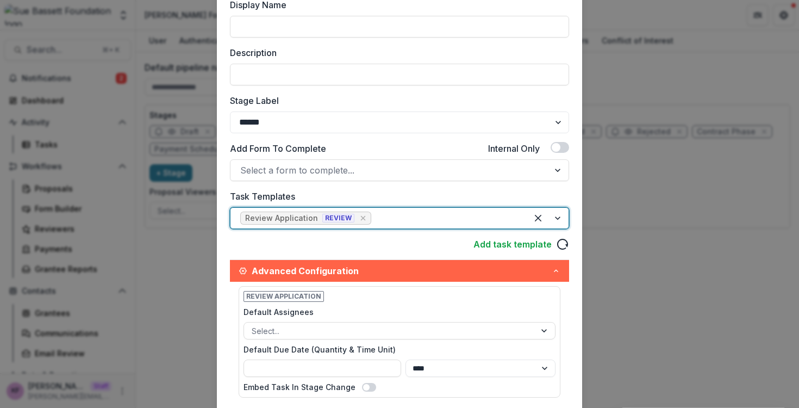
scroll to position [259, 0]
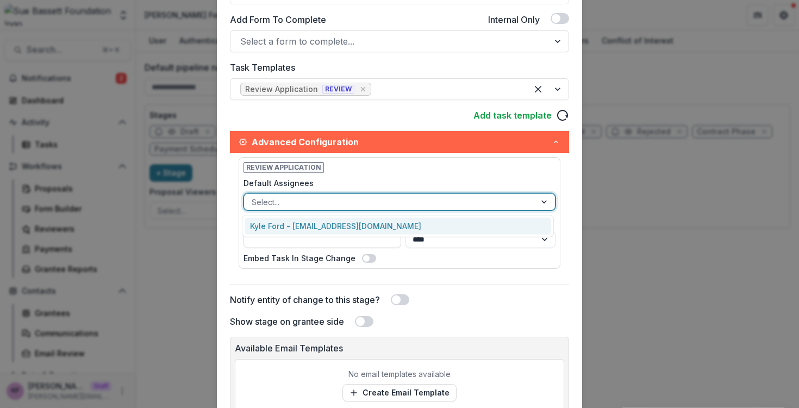
click at [325, 198] on div at bounding box center [390, 202] width 276 height 14
click at [323, 217] on div "Kyle Ford - kyle@trytemelio.com" at bounding box center [398, 225] width 307 height 17
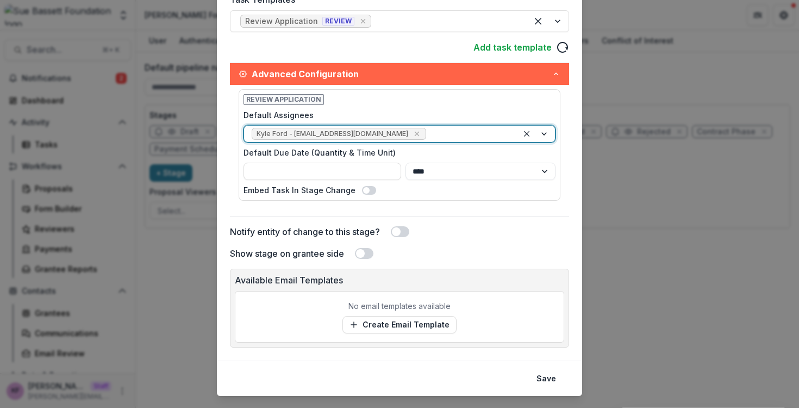
scroll to position [349, 0]
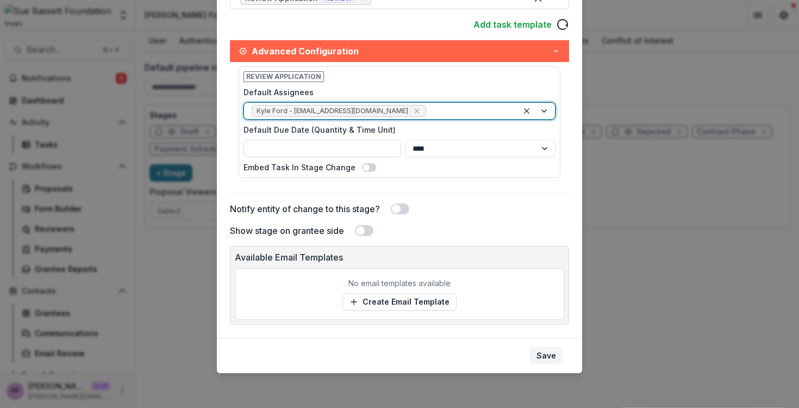
click at [538, 352] on button "Save" at bounding box center [546, 355] width 33 height 17
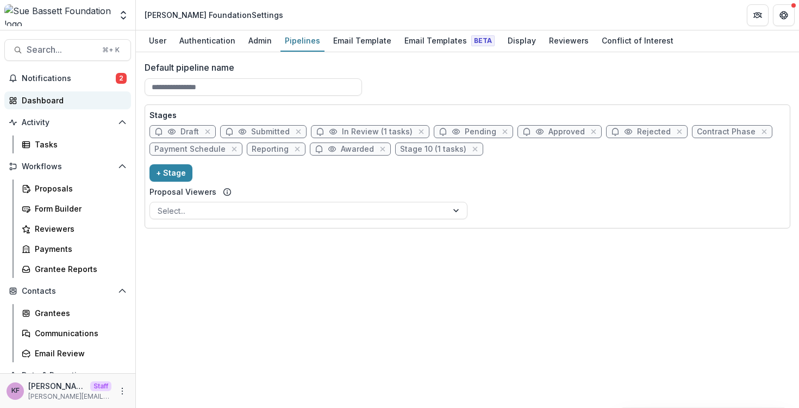
click at [63, 109] on link "Dashboard" at bounding box center [67, 100] width 127 height 18
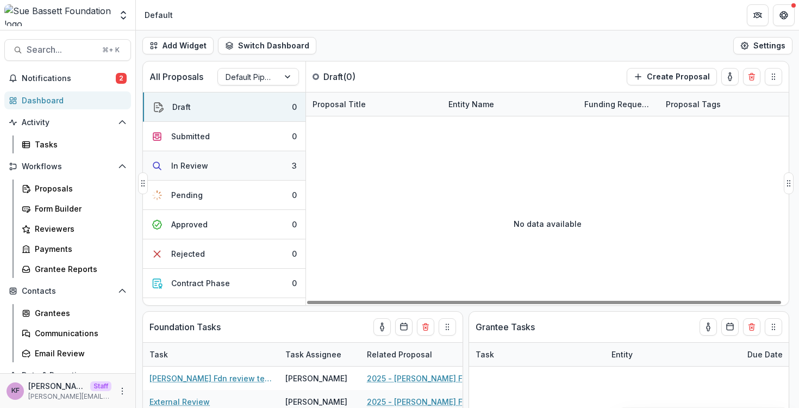
click at [210, 166] on button "In Review 3" at bounding box center [224, 165] width 162 height 29
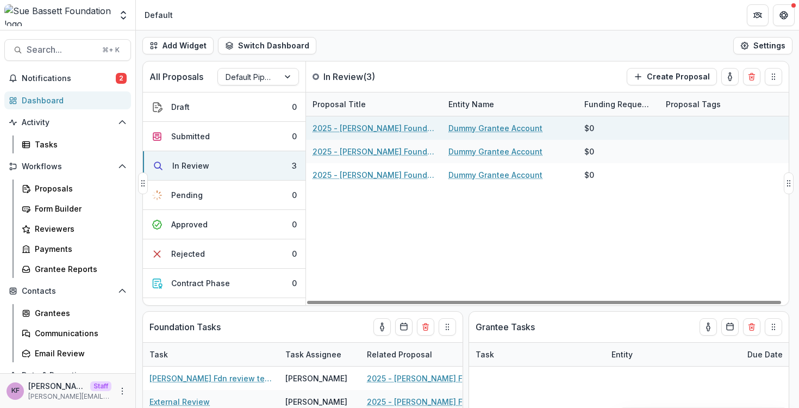
click at [358, 128] on link "2025 - Sue Bassett Foundation Application" at bounding box center [373, 127] width 123 height 11
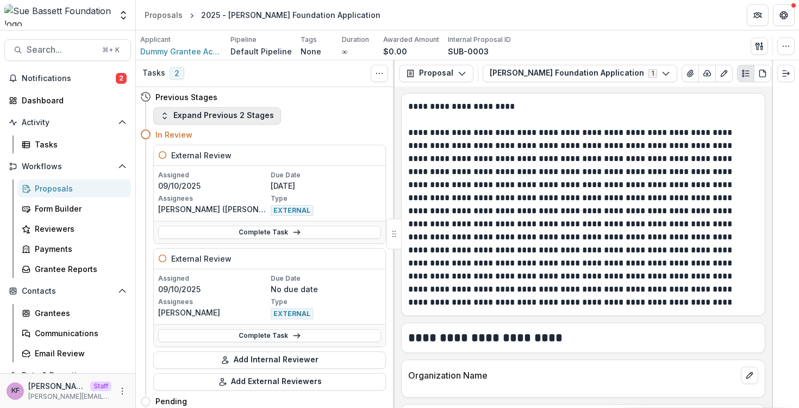
click at [260, 111] on button "Expand Previous 2 Stages" at bounding box center [217, 115] width 128 height 17
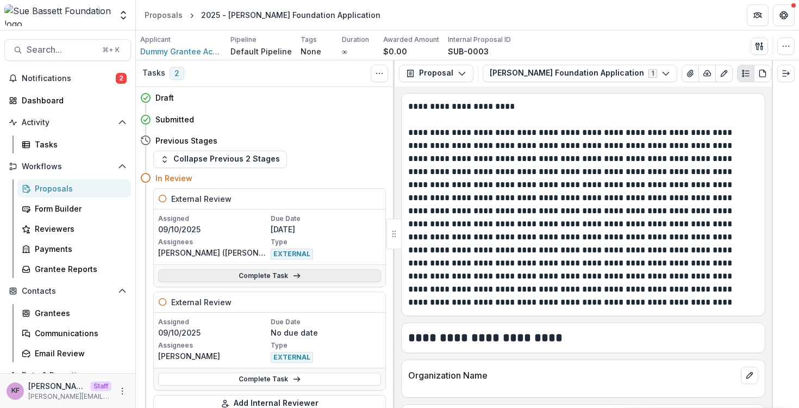
click at [313, 269] on link "Complete Task" at bounding box center [269, 275] width 223 height 13
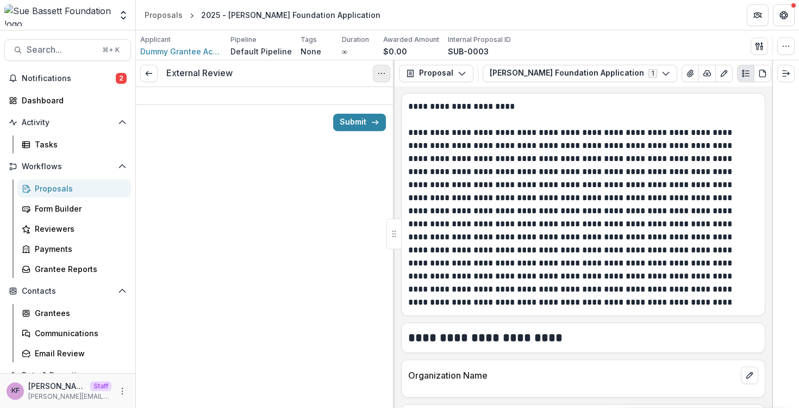
click at [380, 71] on icon "Options" at bounding box center [381, 73] width 9 height 9
click at [358, 121] on button "Cancel Task" at bounding box center [329, 121] width 116 height 18
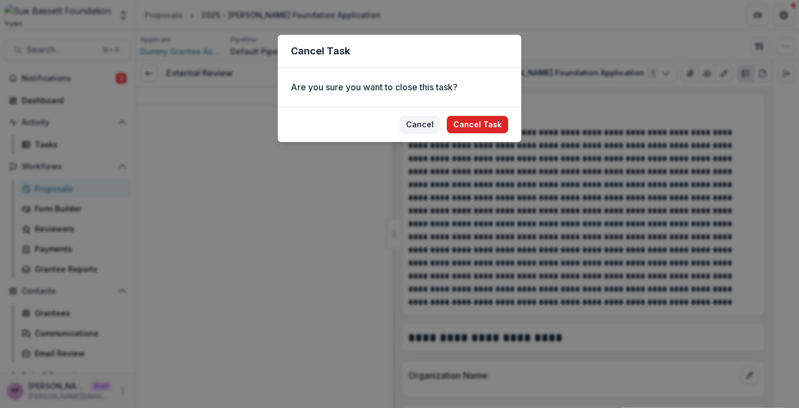
click at [465, 128] on button "Cancel Task" at bounding box center [477, 124] width 61 height 17
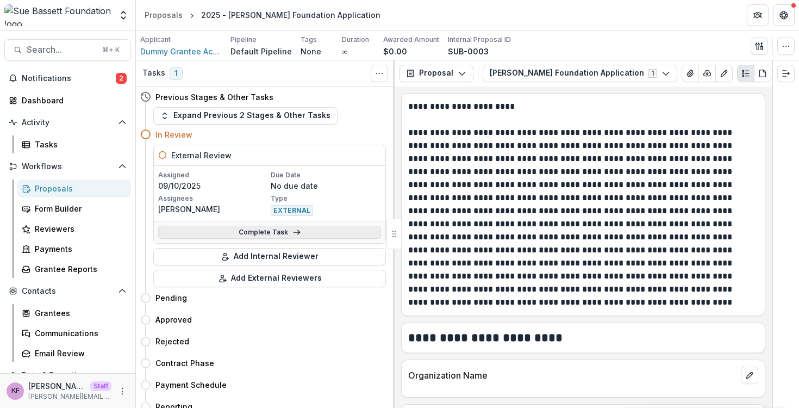
click at [300, 237] on link "Complete Task" at bounding box center [269, 232] width 223 height 13
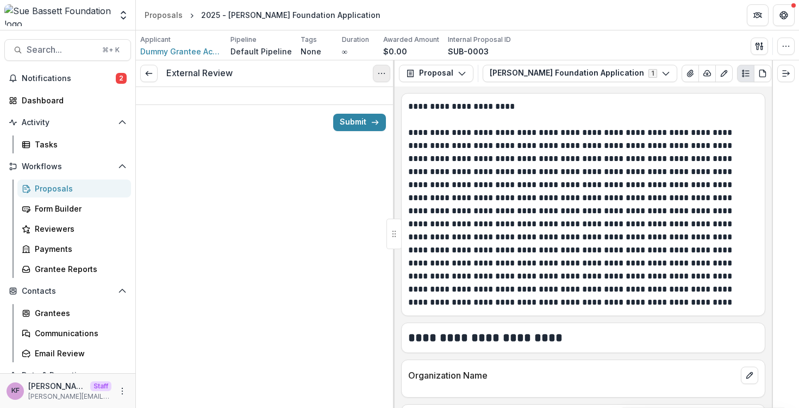
click at [382, 77] on button "Options" at bounding box center [381, 73] width 17 height 17
click at [359, 129] on button "Cancel Task" at bounding box center [329, 121] width 116 height 18
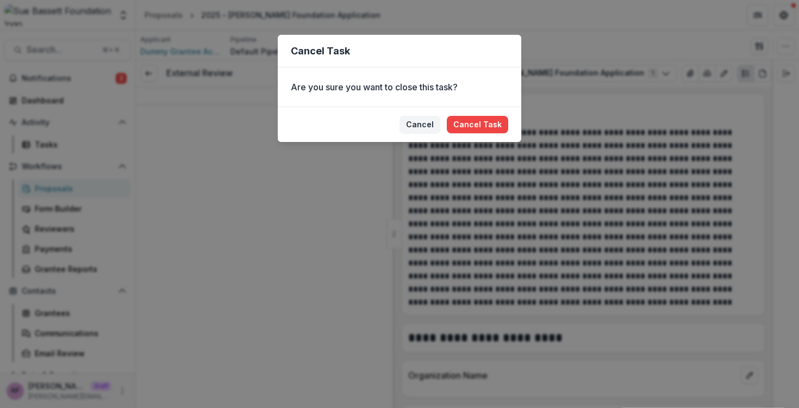
click at [449, 120] on footer "Cancel Cancel Task" at bounding box center [399, 124] width 243 height 35
click at [453, 120] on button "Cancel Task" at bounding box center [477, 124] width 61 height 17
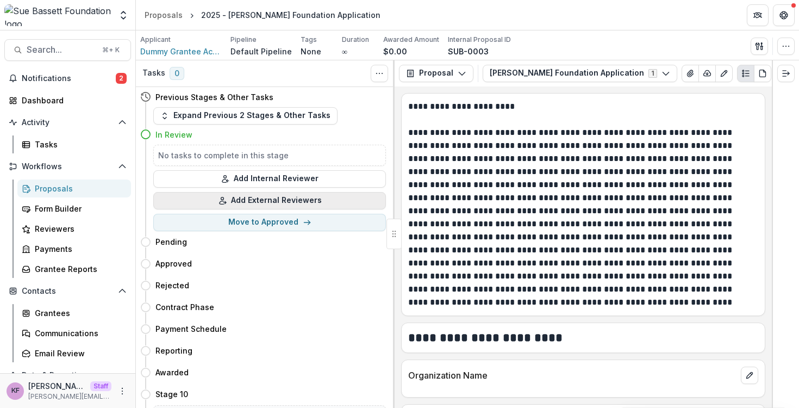
scroll to position [39, 0]
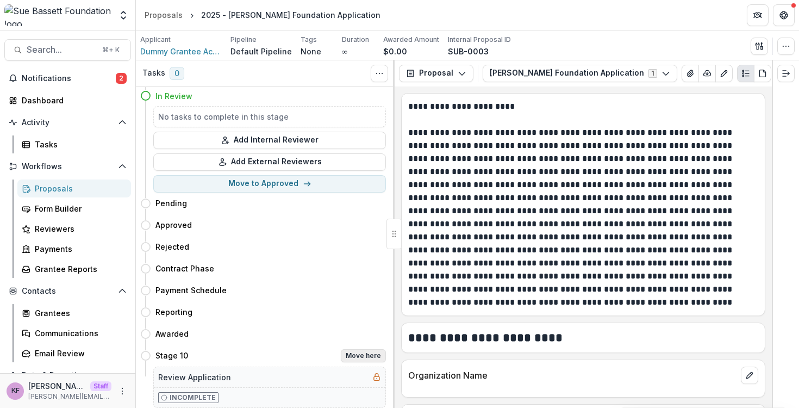
click at [346, 359] on button "Move here" at bounding box center [363, 355] width 45 height 13
select select "********"
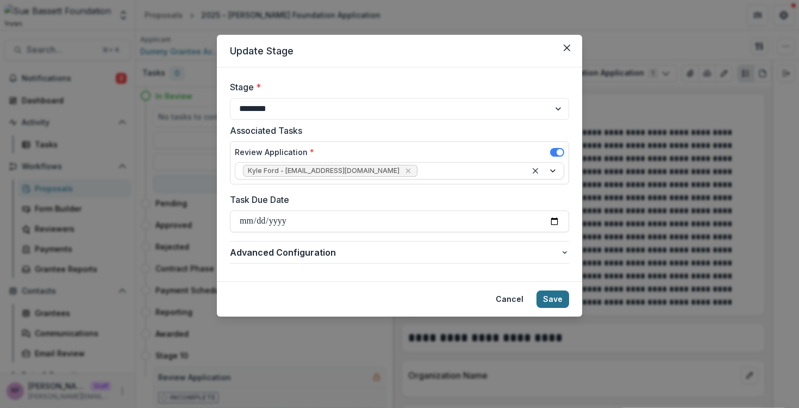
click at [555, 292] on button "Save" at bounding box center [552, 298] width 33 height 17
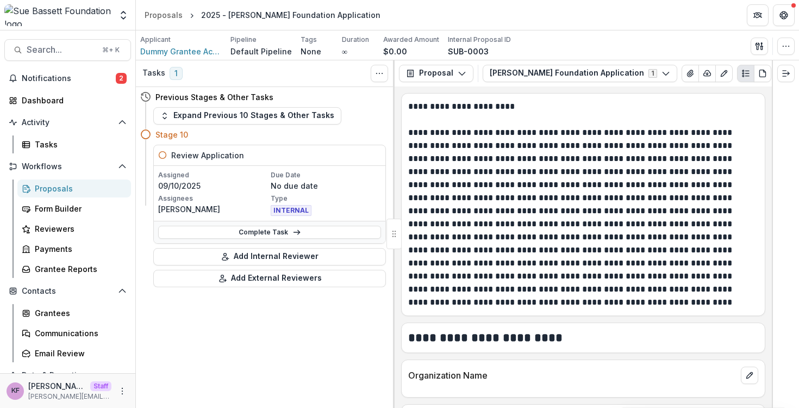
scroll to position [0, 0]
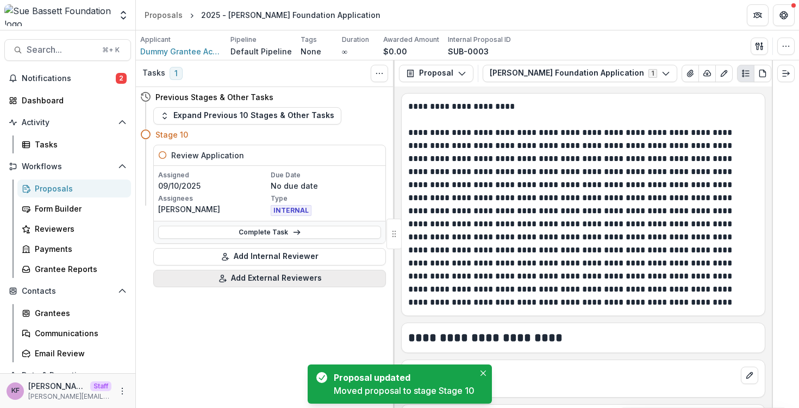
click at [282, 281] on button "Add External Reviewers" at bounding box center [269, 278] width 233 height 17
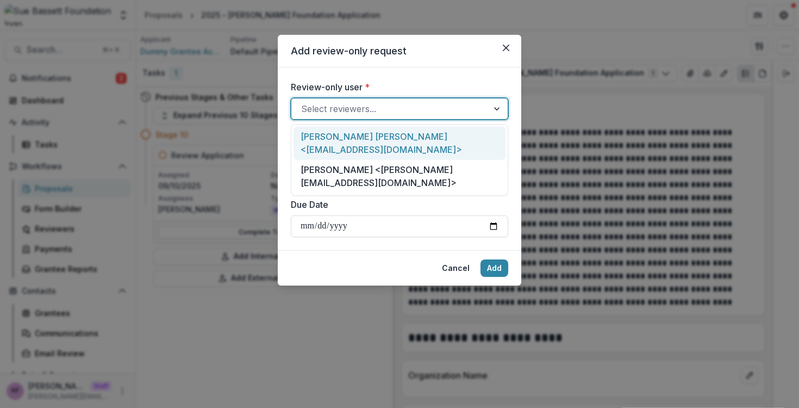
click at [326, 99] on div "Select reviewers..." at bounding box center [399, 109] width 217 height 22
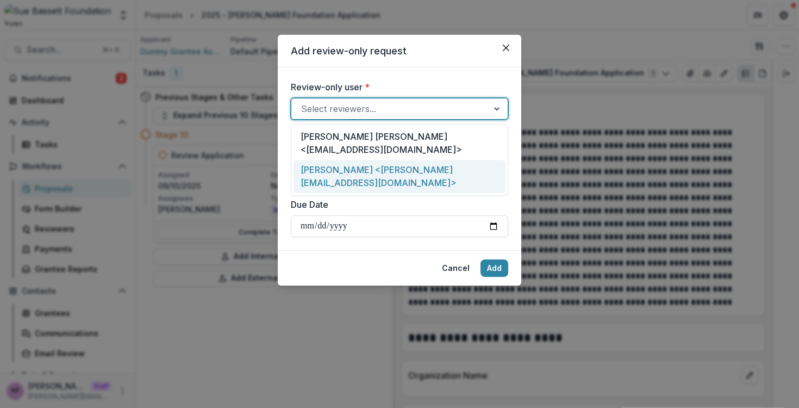
click at [332, 160] on div "Kyle Ford <kyle+reviewer@trytemelio.com>" at bounding box center [399, 176] width 212 height 33
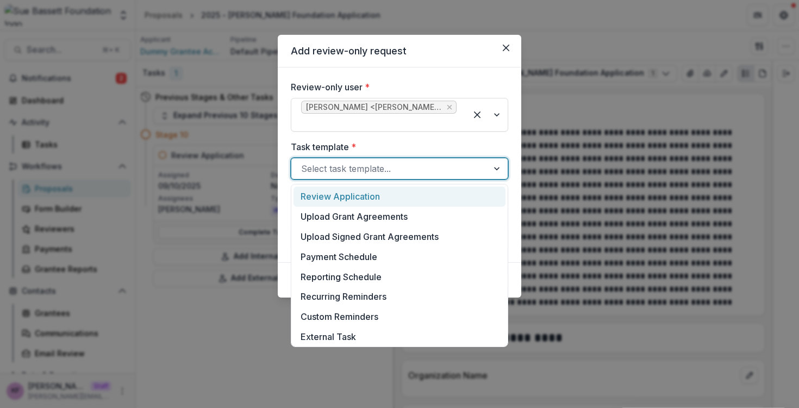
click at [332, 165] on div at bounding box center [389, 168] width 177 height 15
click at [356, 204] on div "Review Application" at bounding box center [399, 196] width 212 height 20
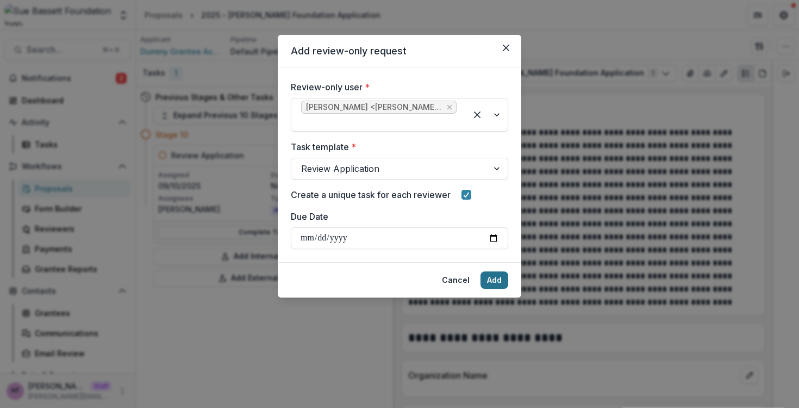
click at [499, 277] on button "Add" at bounding box center [494, 279] width 28 height 17
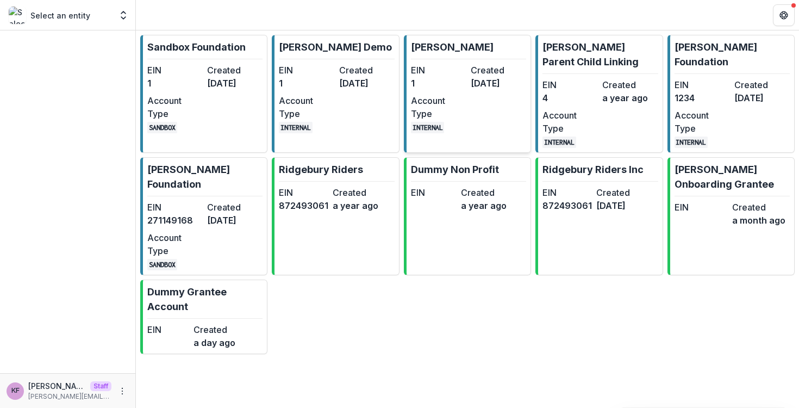
click at [451, 104] on dt "Account Type" at bounding box center [438, 107] width 55 height 26
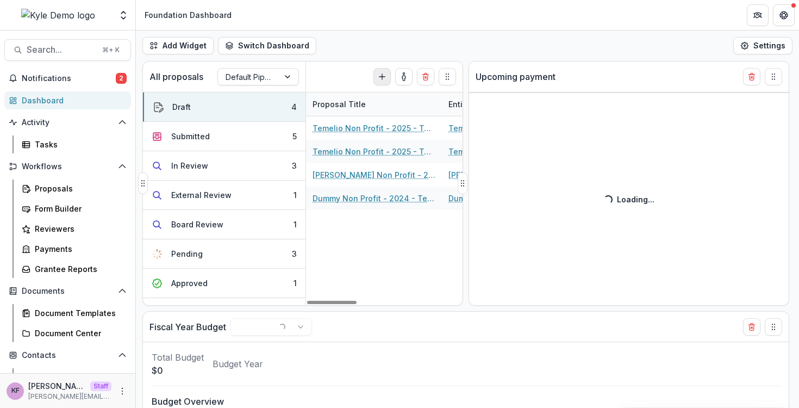
select select "******"
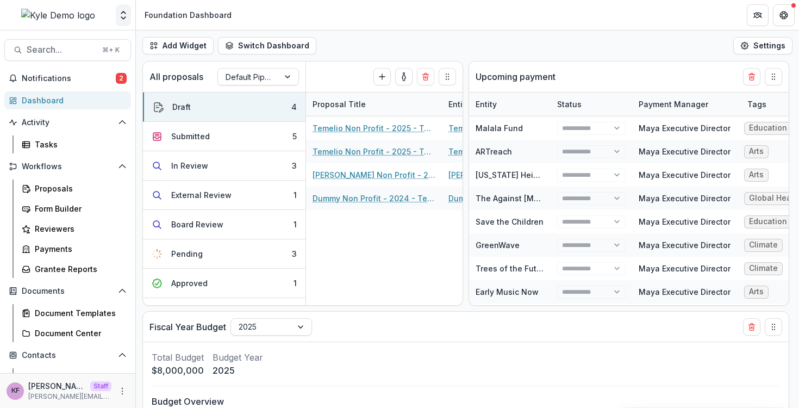
click at [123, 15] on icon "Open entity switcher" at bounding box center [123, 15] width 11 height 11
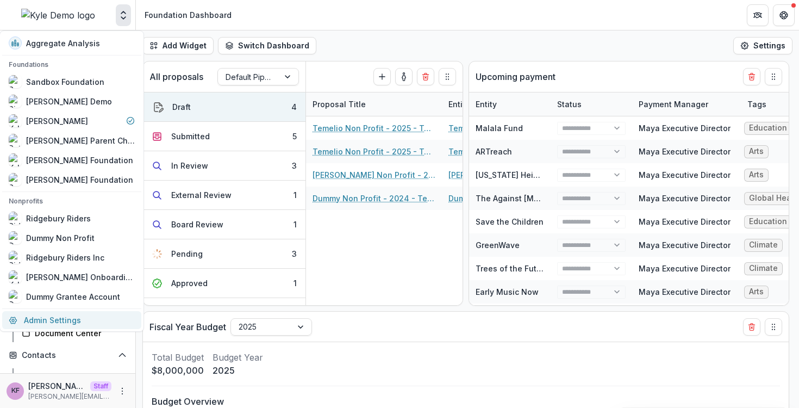
click at [71, 320] on link "Admin Settings" at bounding box center [71, 320] width 139 height 18
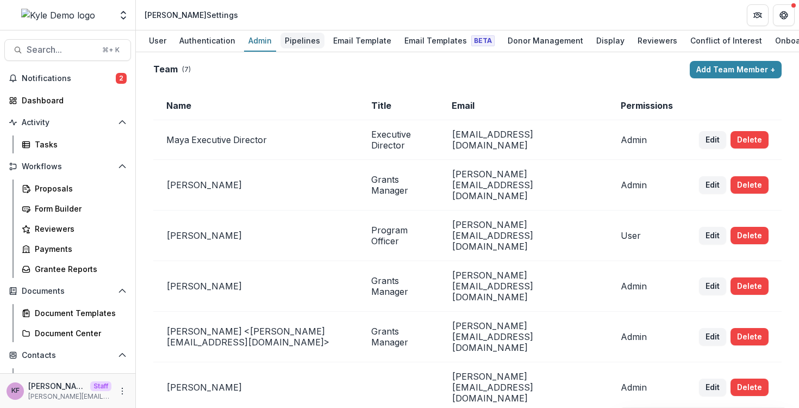
click at [294, 42] on div "Pipelines" at bounding box center [302, 41] width 44 height 16
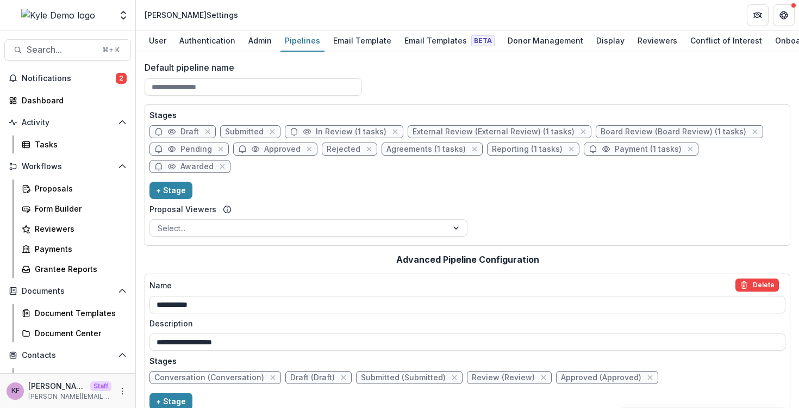
click at [366, 135] on span "In Review (1 tasks)" at bounding box center [351, 131] width 71 height 9
select select "******"
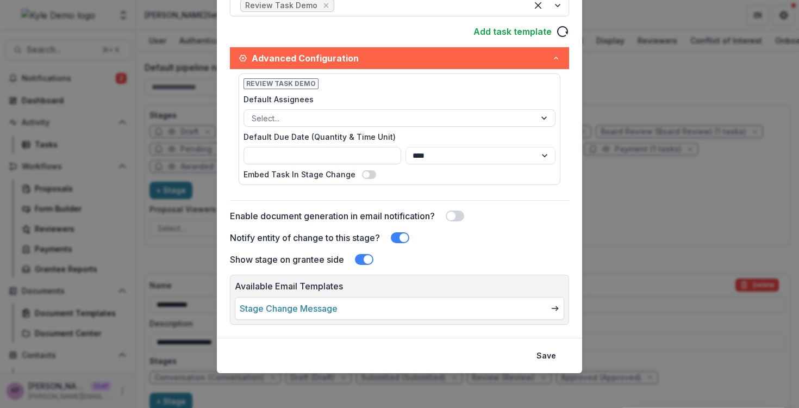
scroll to position [244, 0]
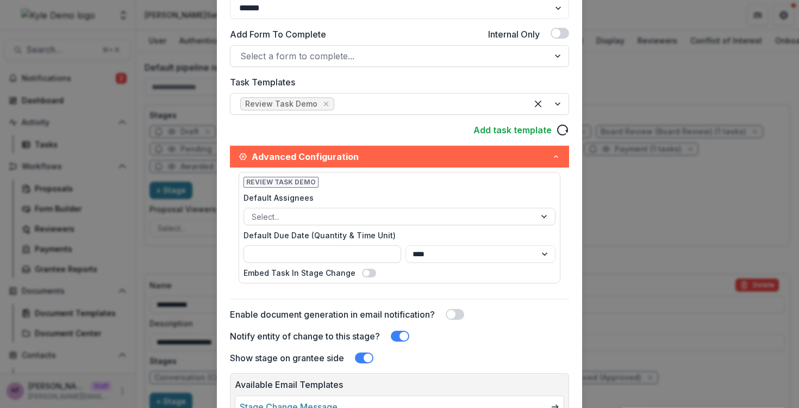
click at [178, 239] on div "Edit Stage Stage Name Rename ********* Display Name Description Stage Label ***…" at bounding box center [399, 204] width 799 height 408
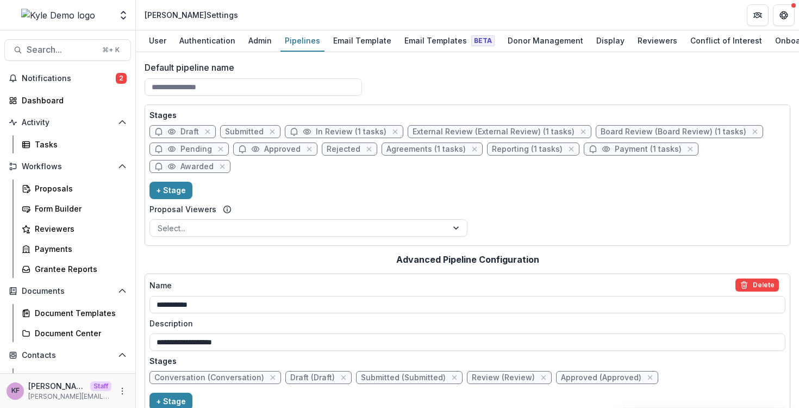
click at [425, 132] on span "External Review (External Review) (1 tasks)" at bounding box center [493, 131] width 162 height 9
select select "******"
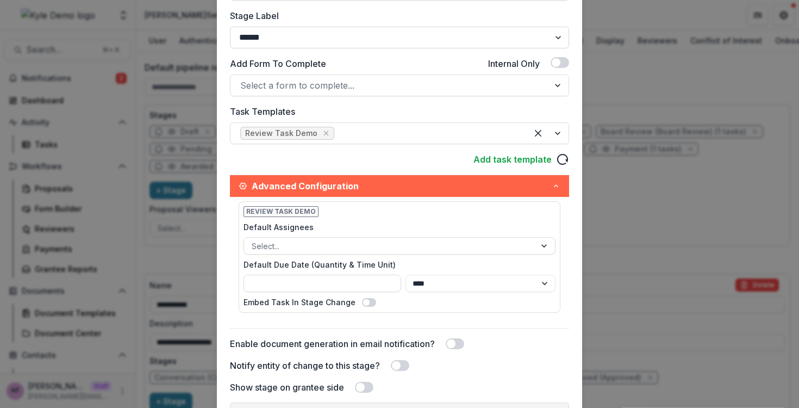
scroll to position [261, 0]
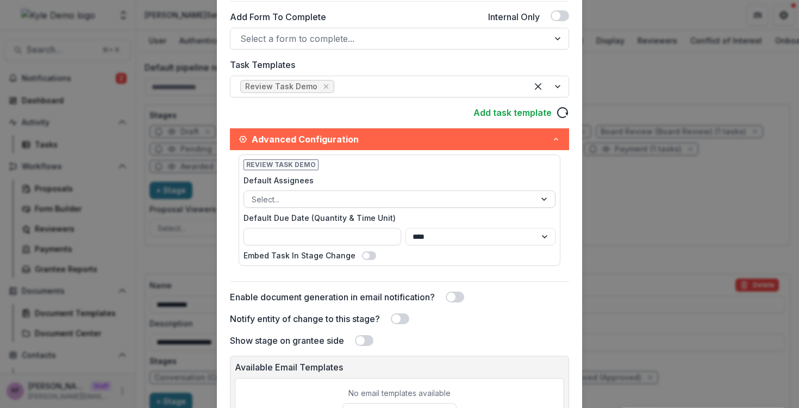
click at [324, 198] on div at bounding box center [390, 199] width 276 height 14
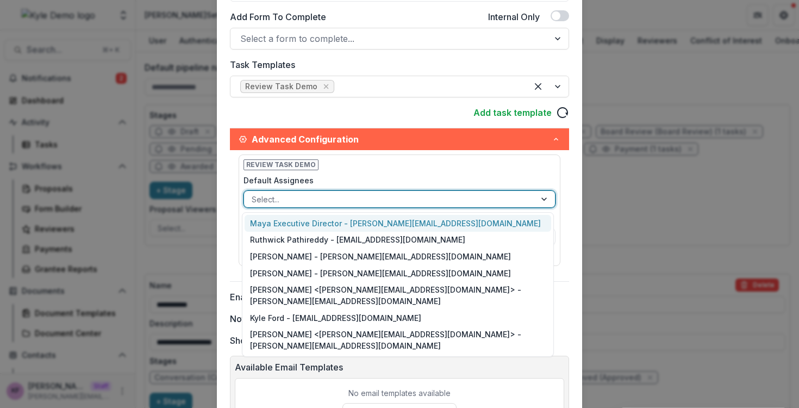
click at [431, 101] on div "**********" at bounding box center [399, 83] width 339 height 528
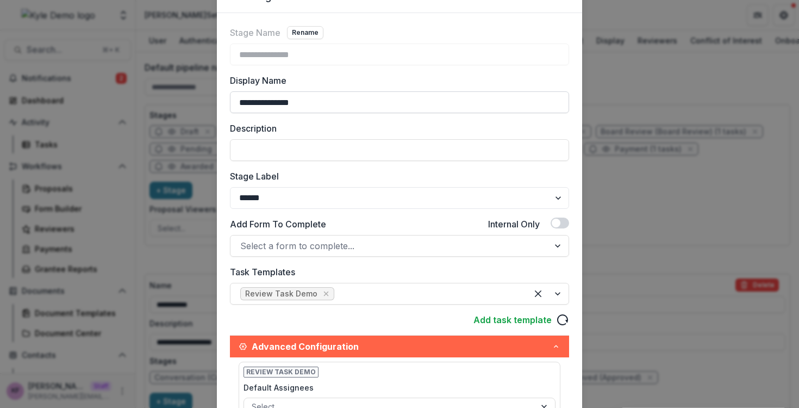
scroll to position [21, 0]
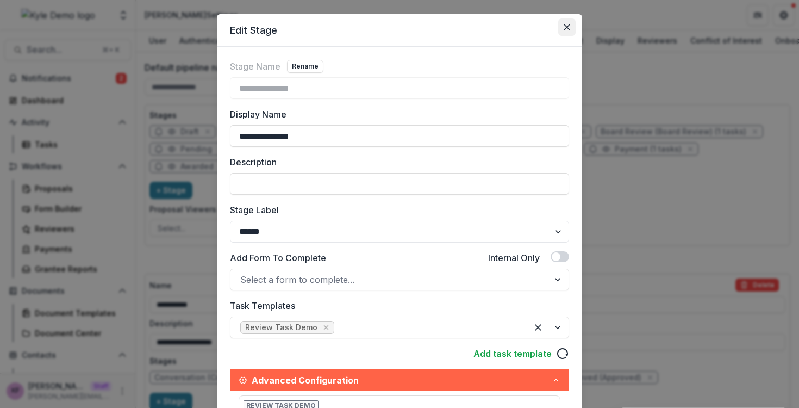
click at [566, 30] on icon "Close" at bounding box center [567, 27] width 7 height 7
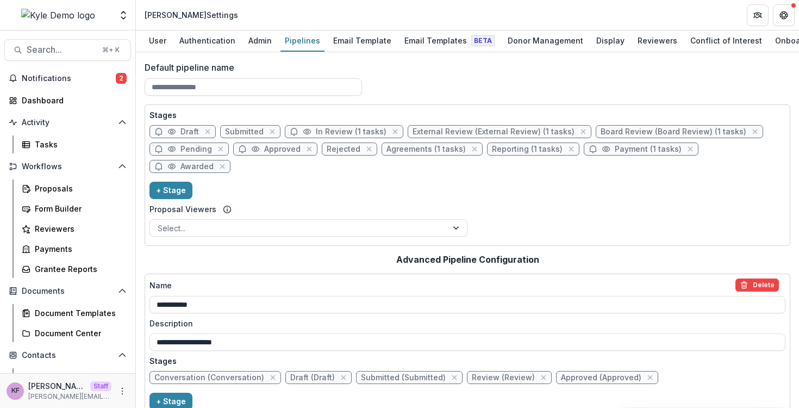
click at [428, 136] on span "External Review (External Review) (1 tasks)" at bounding box center [493, 131] width 162 height 9
select select "******"
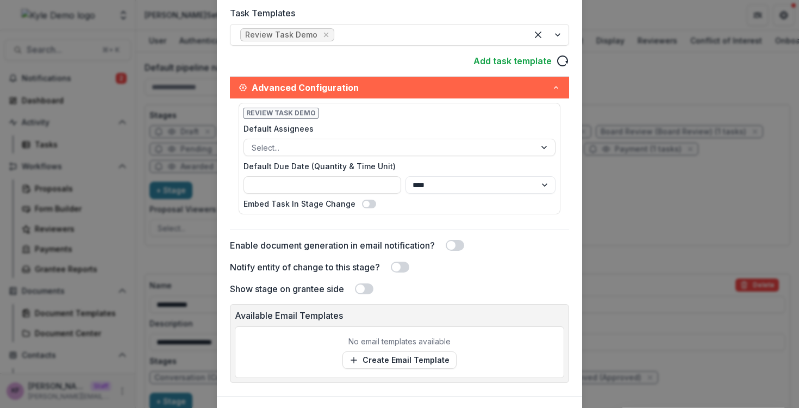
scroll to position [371, 0]
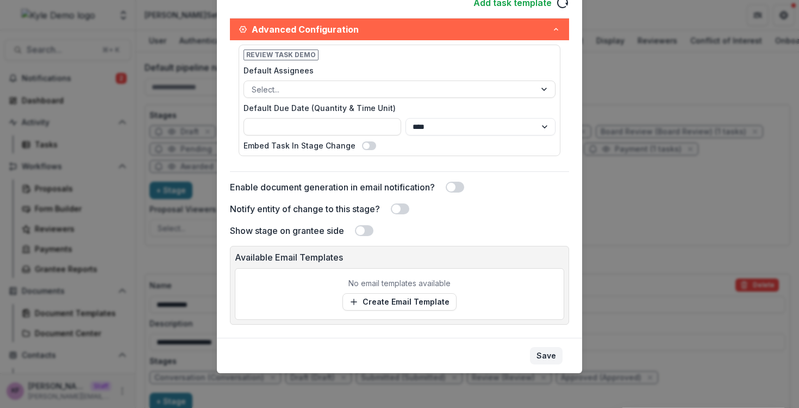
click at [547, 347] on button "Save" at bounding box center [546, 355] width 33 height 17
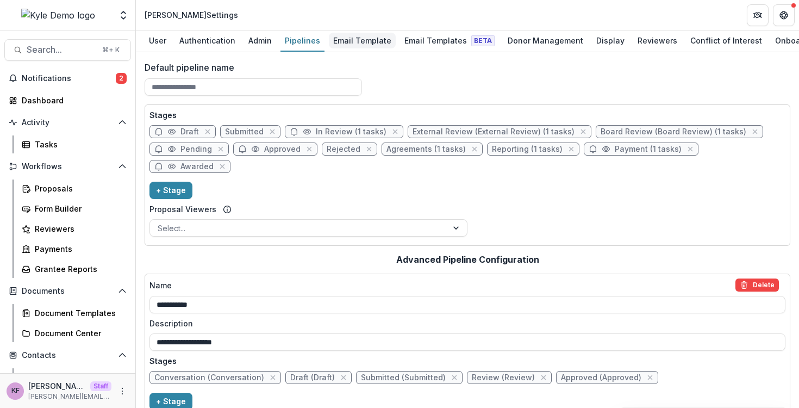
click at [357, 45] on div "Email Template" at bounding box center [362, 41] width 67 height 16
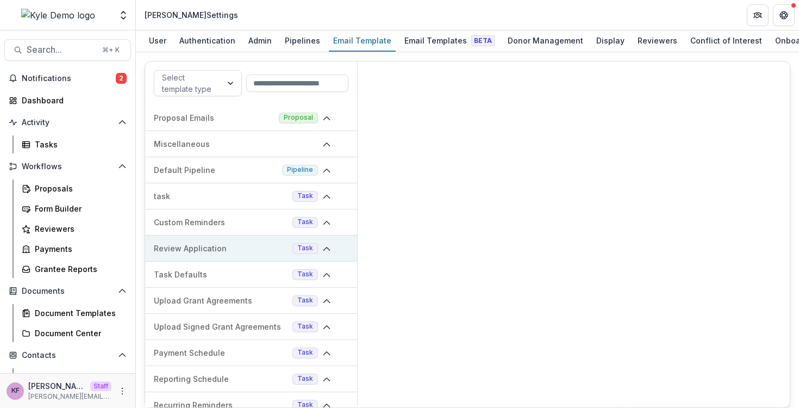
click at [324, 241] on div "Review Application Task" at bounding box center [251, 248] width 212 height 26
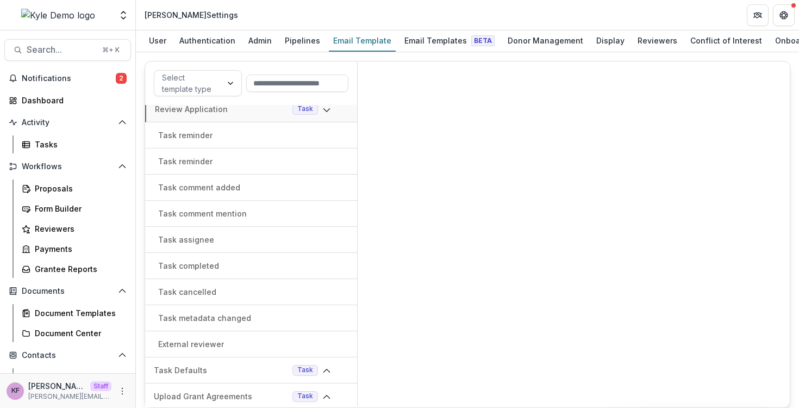
scroll to position [140, 0]
click at [251, 347] on div "External reviewer" at bounding box center [251, 342] width 212 height 11
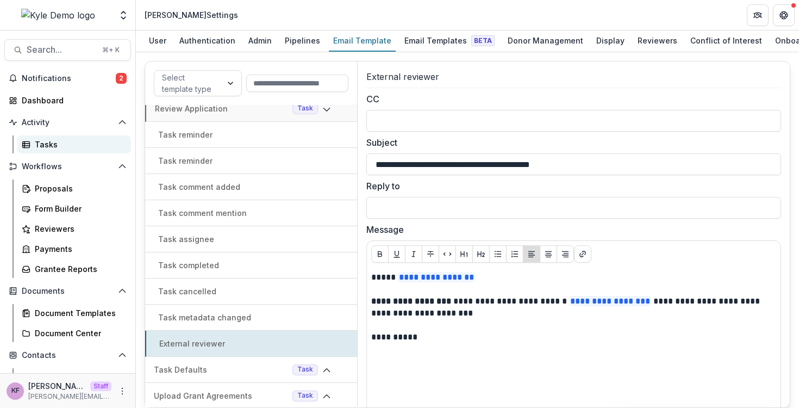
click at [66, 151] on link "Tasks" at bounding box center [74, 144] width 114 height 18
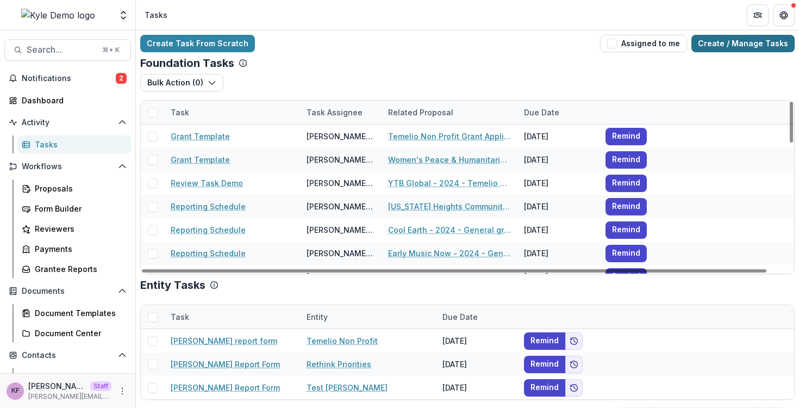
click at [717, 38] on link "Create / Manage Tasks" at bounding box center [742, 43] width 103 height 17
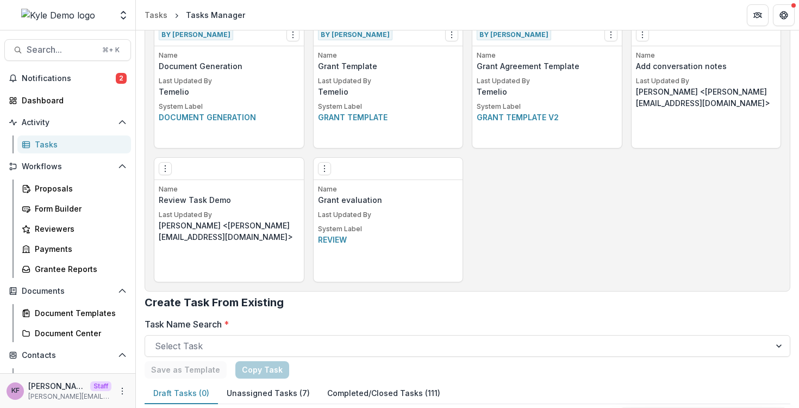
scroll to position [773, 0]
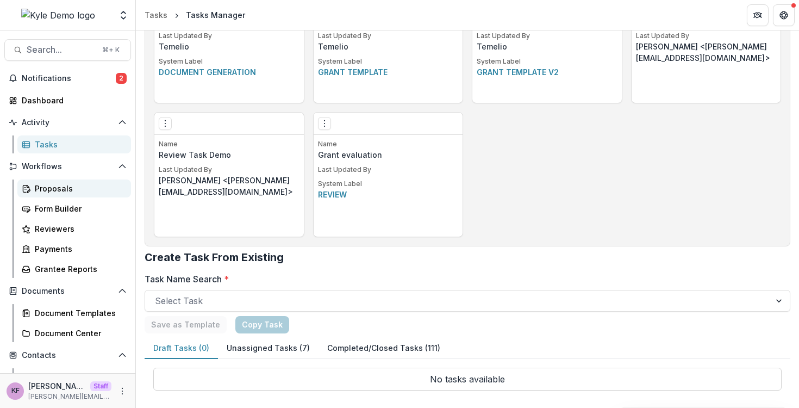
click at [60, 184] on div "Proposals" at bounding box center [78, 188] width 87 height 11
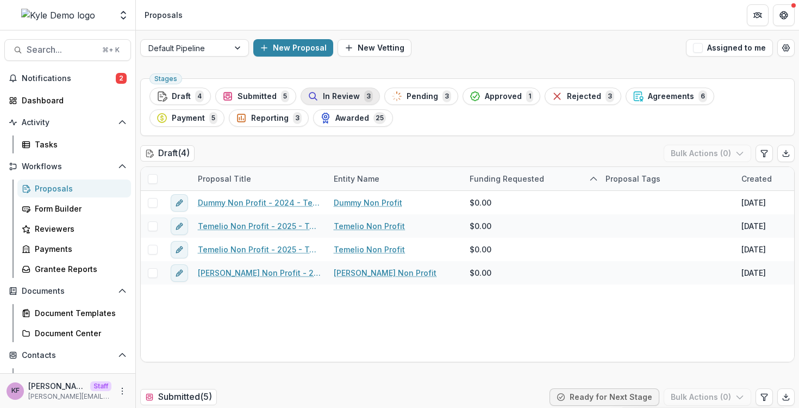
click at [323, 96] on span "In Review" at bounding box center [341, 96] width 37 height 9
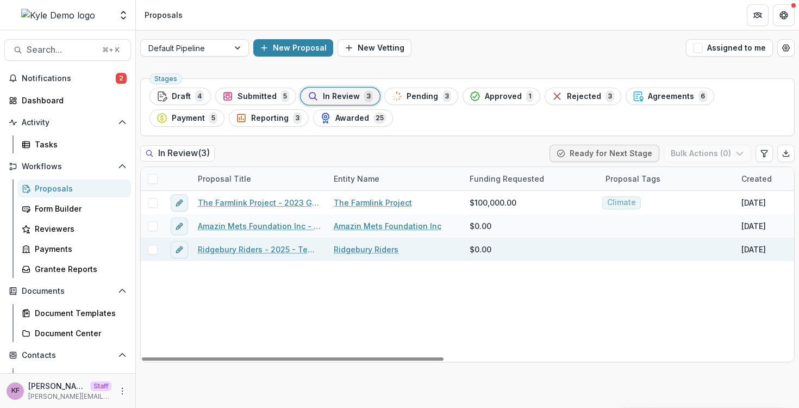
click at [227, 256] on div "Ridgebury Riders - 2025 - Temelio General Grant Proposal" at bounding box center [259, 248] width 136 height 23
click at [227, 251] on link "Ridgebury Riders - 2025 - Temelio General Grant Proposal" at bounding box center [259, 248] width 123 height 11
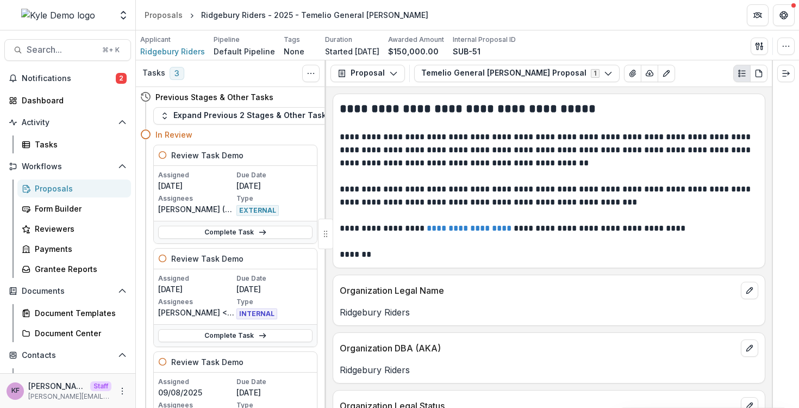
scroll to position [405, 0]
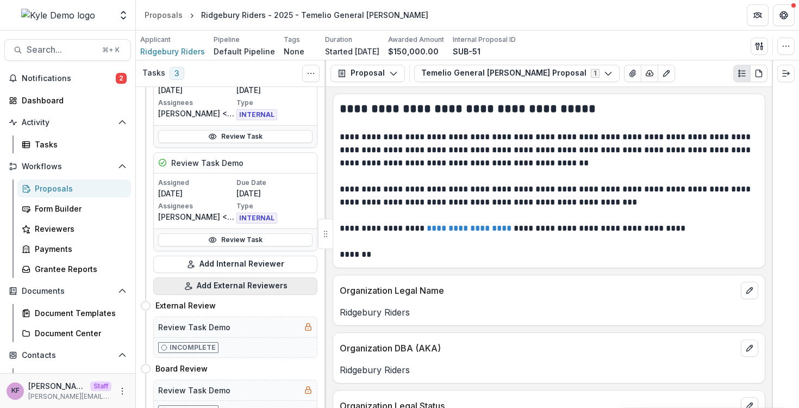
click at [251, 289] on button "Add External Reviewers" at bounding box center [235, 285] width 164 height 17
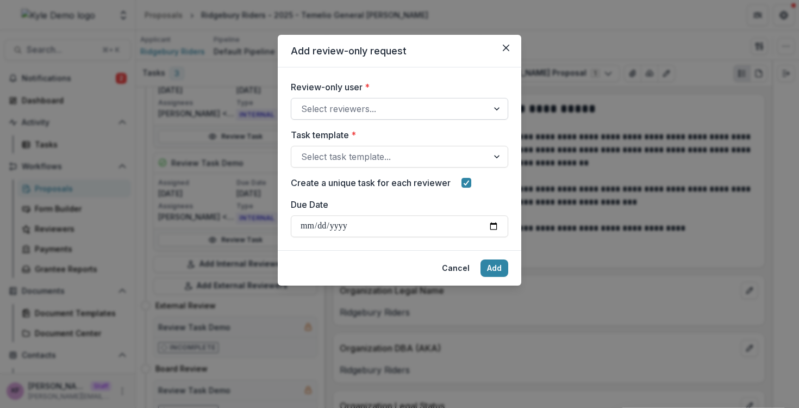
click at [359, 107] on div at bounding box center [389, 108] width 177 height 15
click at [509, 42] on button "Close" at bounding box center [505, 47] width 17 height 17
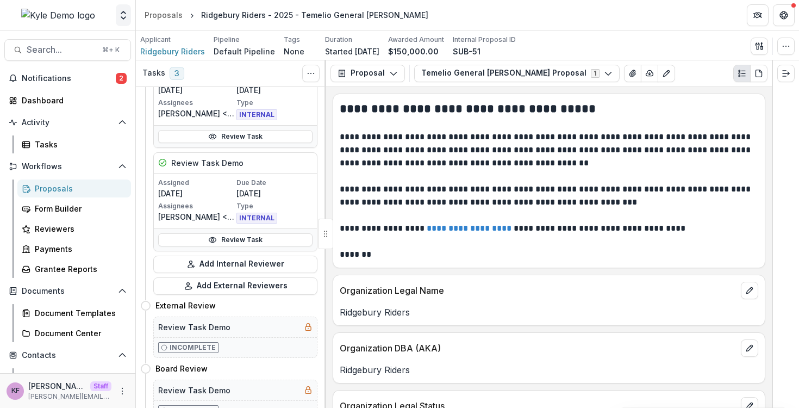
click at [122, 15] on icon "Open entity switcher" at bounding box center [123, 15] width 11 height 11
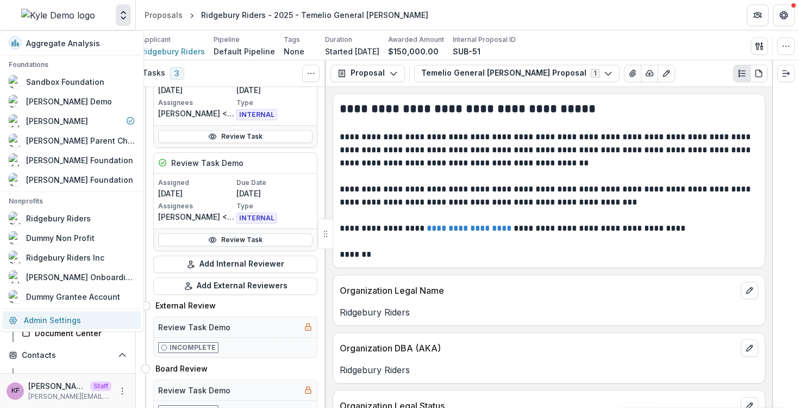
click at [78, 320] on link "Admin Settings" at bounding box center [71, 320] width 139 height 18
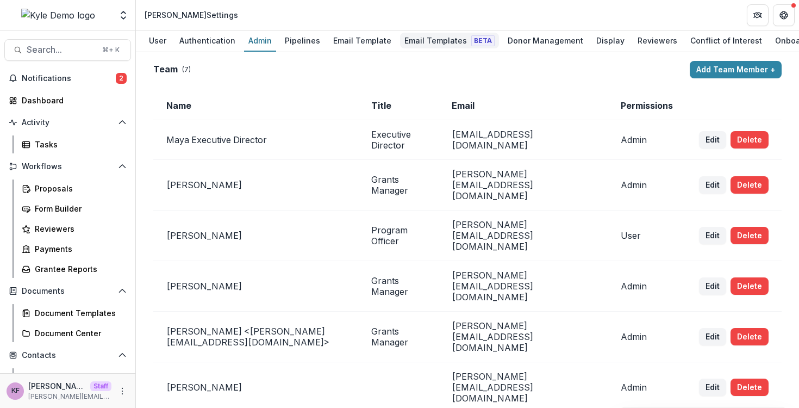
click at [449, 37] on div "Email Templates Beta" at bounding box center [449, 41] width 99 height 16
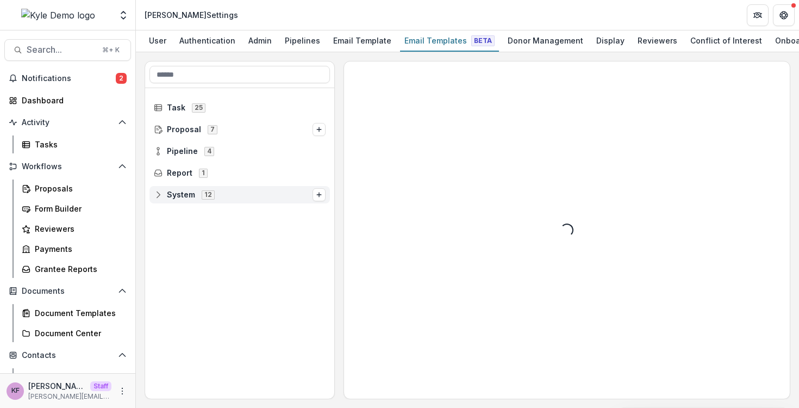
click at [234, 193] on span "System 12" at bounding box center [233, 194] width 159 height 9
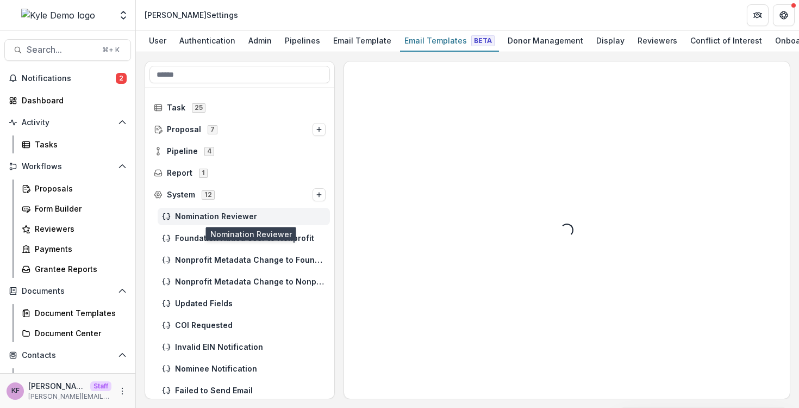
click at [258, 221] on span "Nomination Reviewer" at bounding box center [250, 216] width 151 height 9
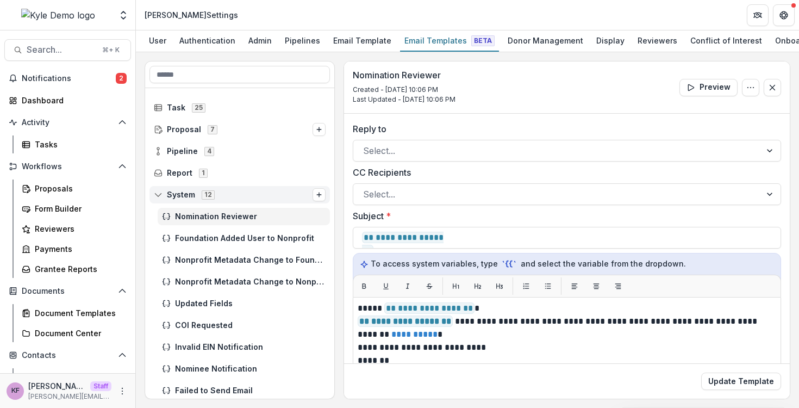
click at [242, 197] on span "System 12" at bounding box center [233, 194] width 159 height 9
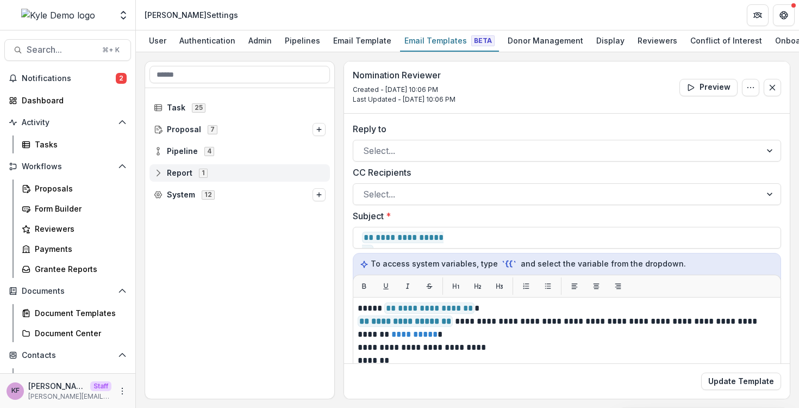
click at [241, 170] on span "Report 1" at bounding box center [240, 172] width 172 height 9
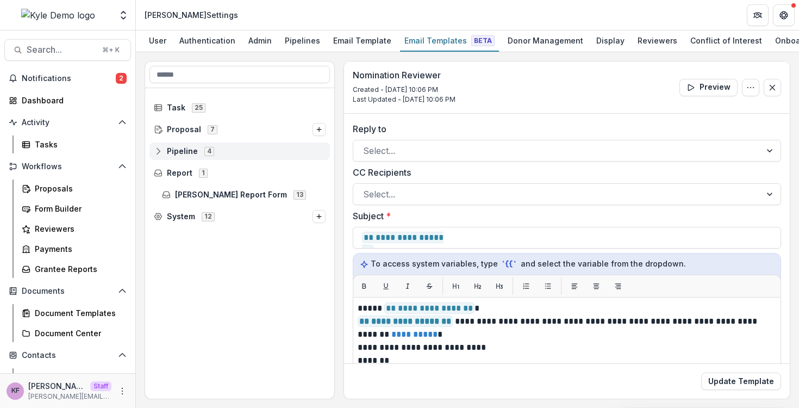
click at [240, 153] on span "Pipeline 4" at bounding box center [240, 150] width 172 height 9
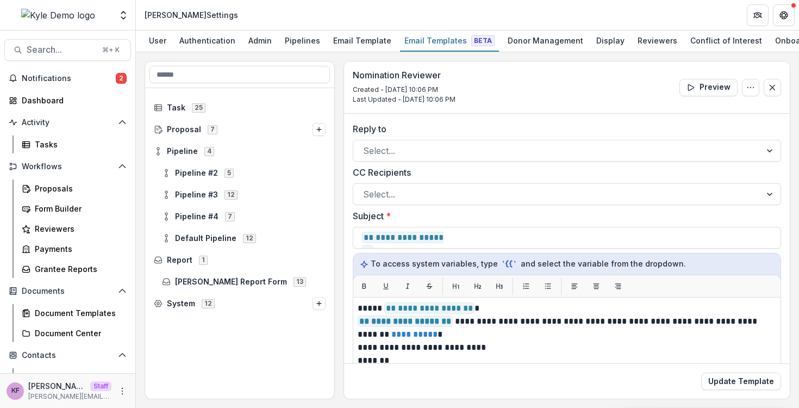
click at [260, 248] on div "Default Pipeline 12" at bounding box center [239, 238] width 189 height 22
click at [262, 241] on span "Default Pipeline 12" at bounding box center [244, 237] width 164 height 9
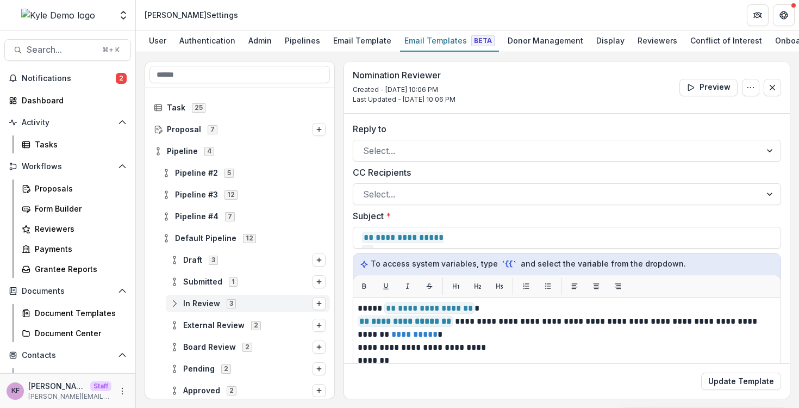
click at [273, 312] on div "In Review 3" at bounding box center [248, 303] width 164 height 17
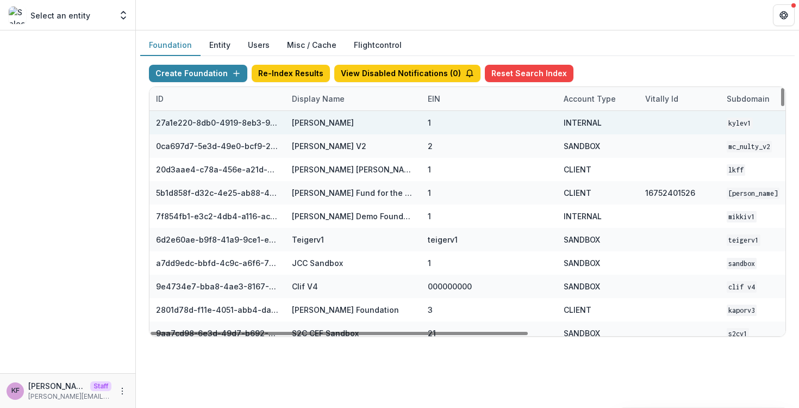
scroll to position [0, 424]
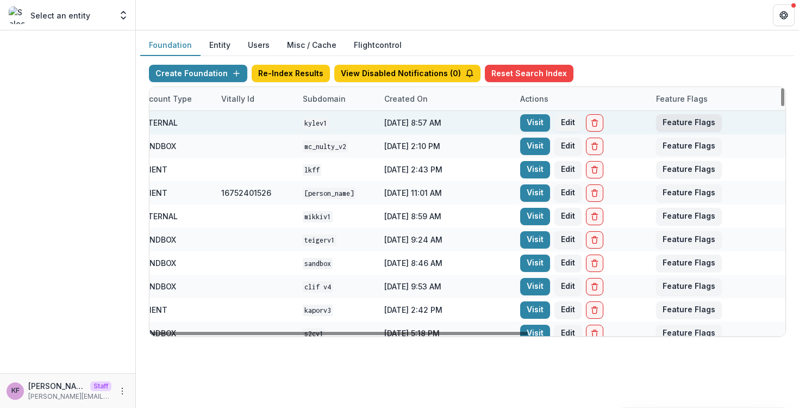
click at [665, 130] on button "Feature Flags" at bounding box center [689, 122] width 66 height 17
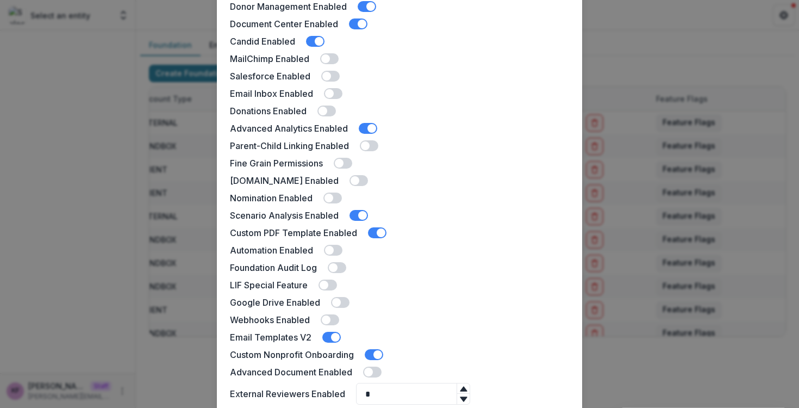
scroll to position [237, 0]
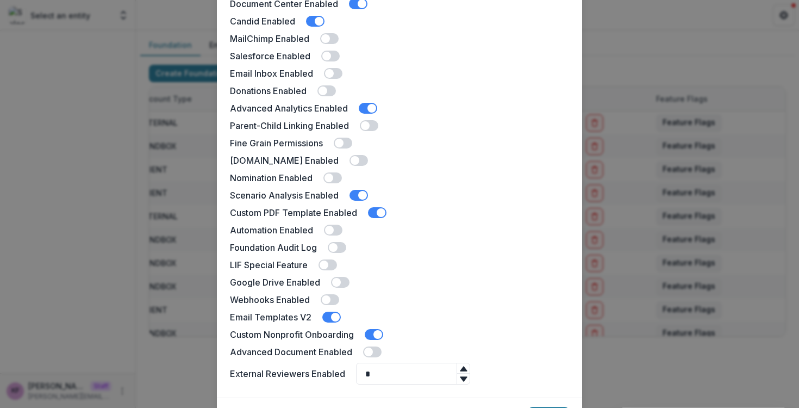
click at [101, 220] on div "[PERSON_NAME] Demo Feature Flags Docusign Enabled Landing Page Enabled Multiple…" at bounding box center [399, 204] width 799 height 408
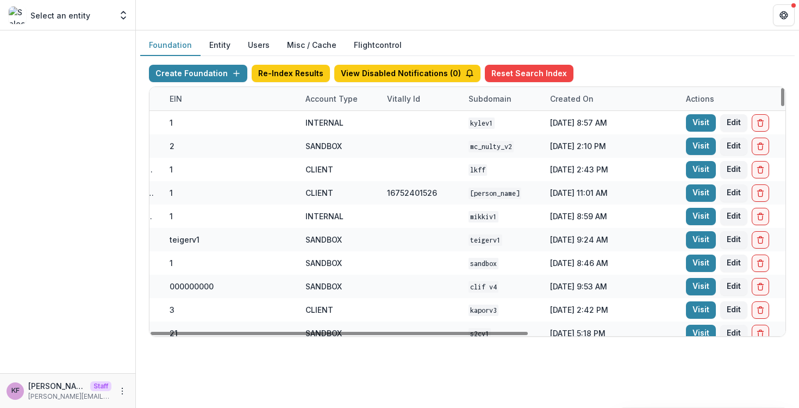
scroll to position [0, 20]
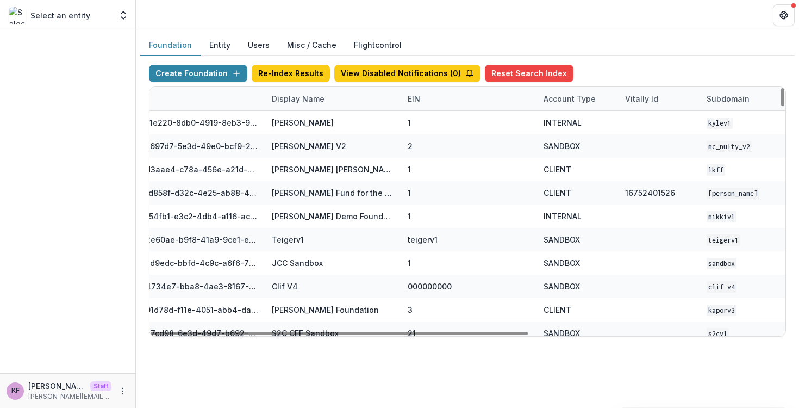
click at [329, 96] on div "Display Name" at bounding box center [333, 98] width 136 height 23
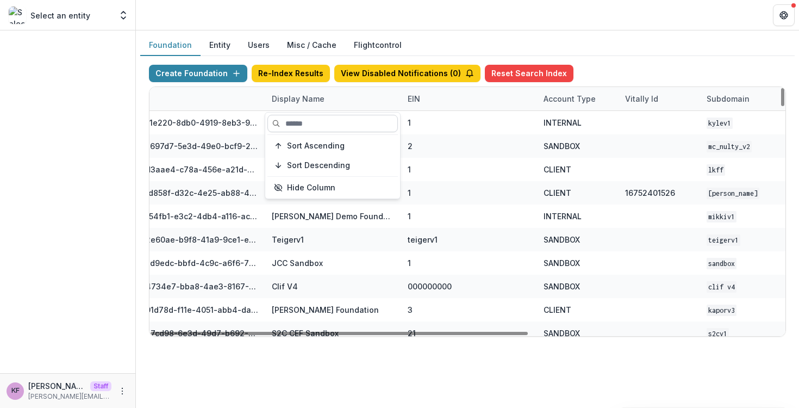
click at [334, 118] on input at bounding box center [332, 123] width 130 height 17
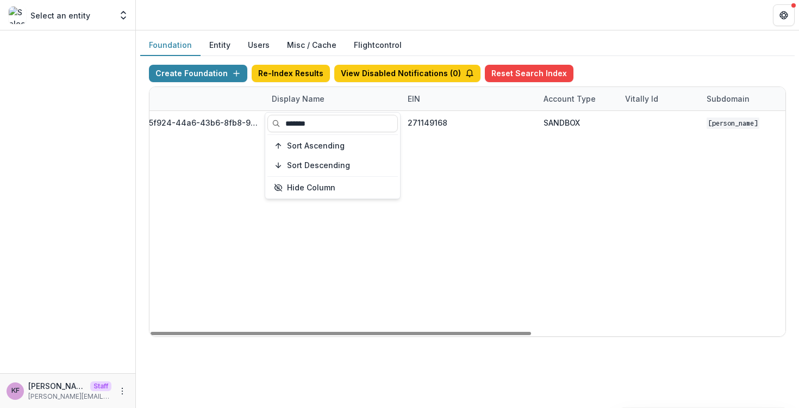
type input "*******"
click at [374, 241] on div "6135f924-44a6-43b6-8fb8-9becfcbe35f3 [PERSON_NAME] Foundation 271149168 SANDBOX…" at bounding box center [659, 223] width 1060 height 225
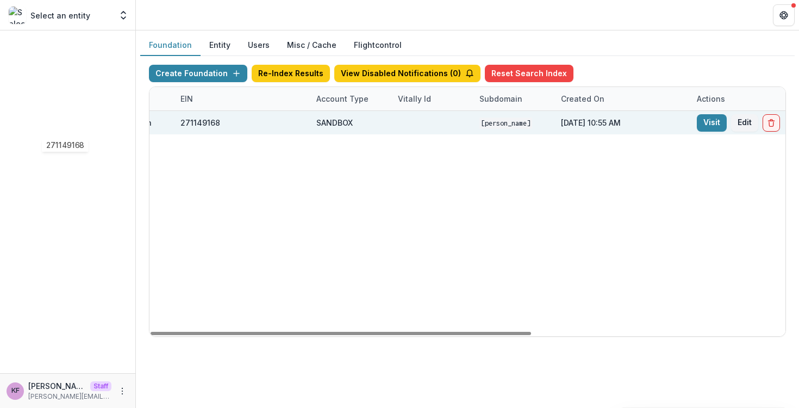
scroll to position [0, 424]
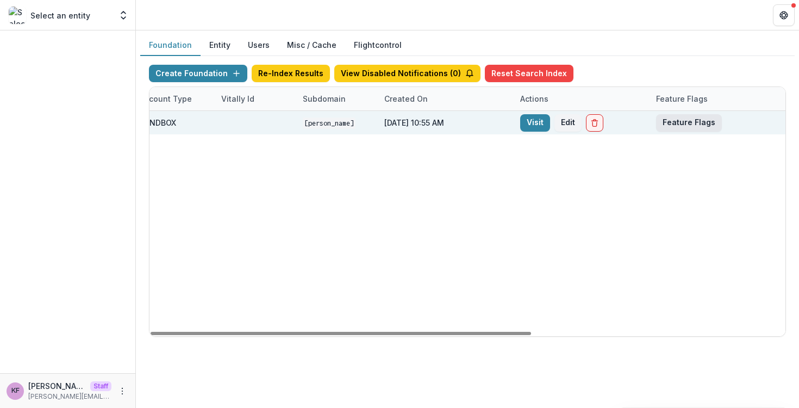
click at [680, 124] on button "Feature Flags" at bounding box center [689, 122] width 66 height 17
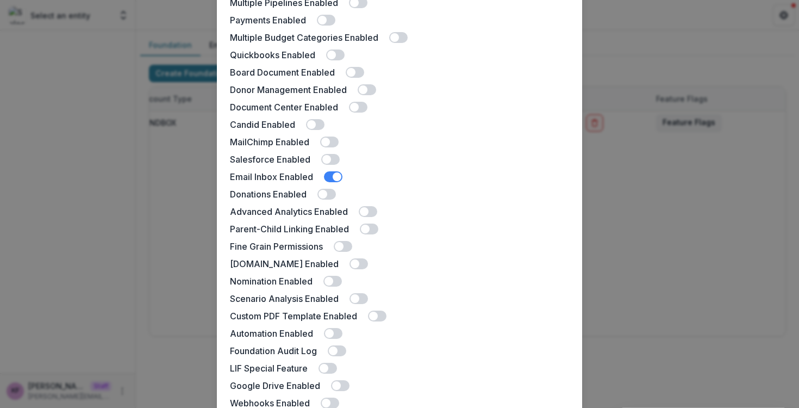
scroll to position [66, 0]
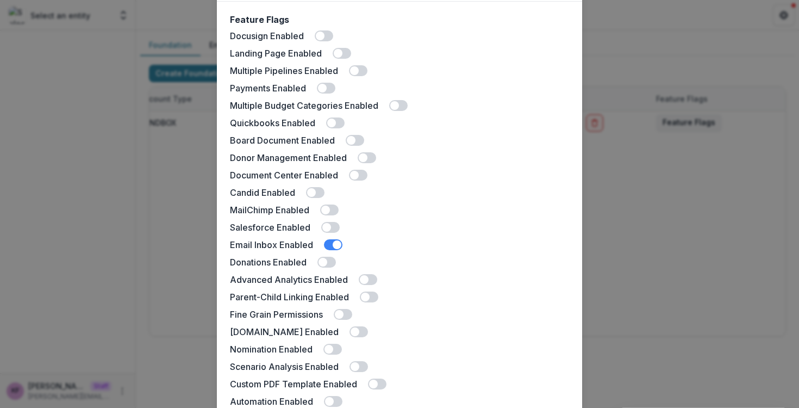
click at [160, 201] on div "[PERSON_NAME] Foundation Feature Flags Docusign Enabled Landing Page Enabled Mu…" at bounding box center [399, 204] width 799 height 408
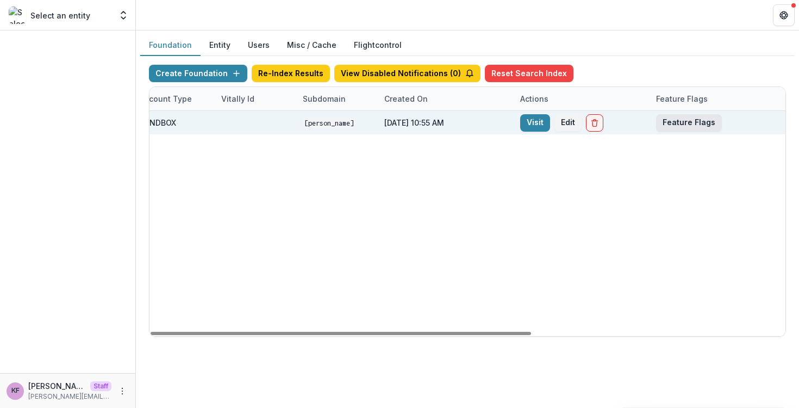
click at [683, 121] on button "Feature Flags" at bounding box center [689, 122] width 66 height 17
